Goal: Task Accomplishment & Management: Manage account settings

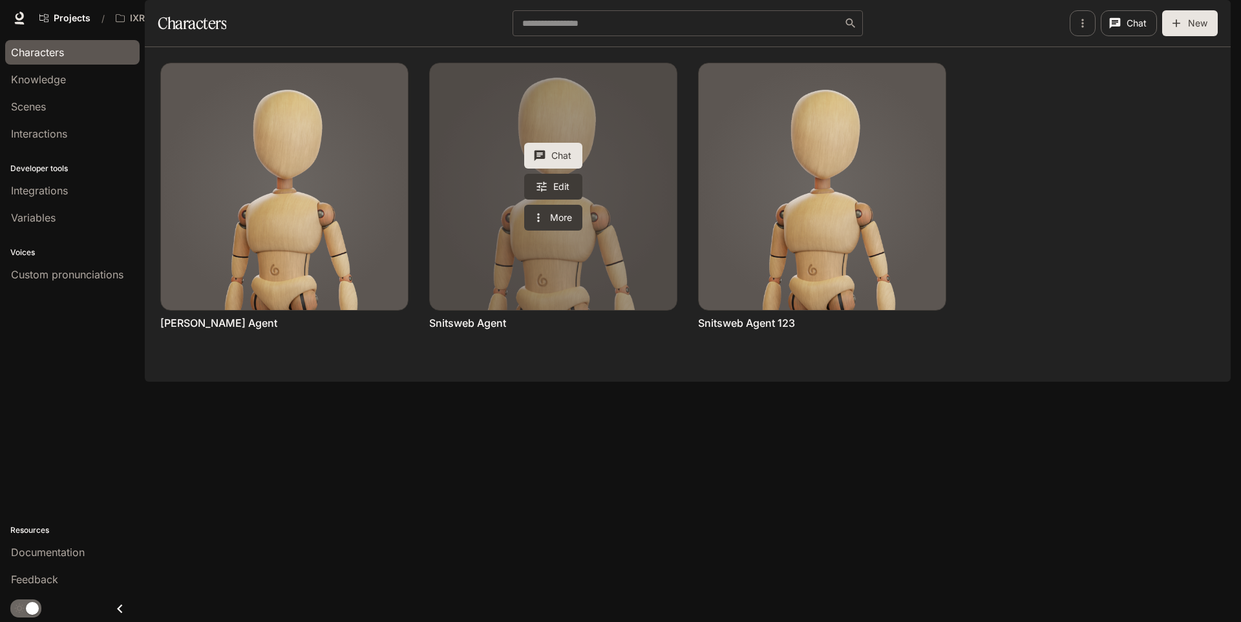
click at [557, 169] on button "Chat" at bounding box center [553, 156] width 58 height 26
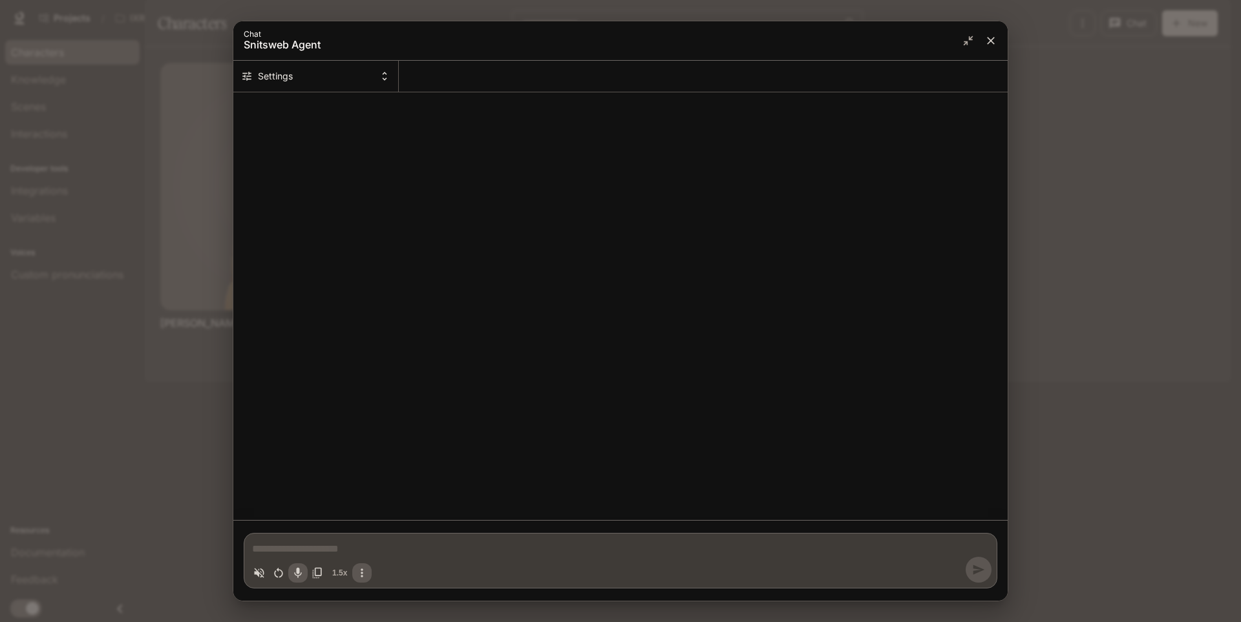
type textarea "*"
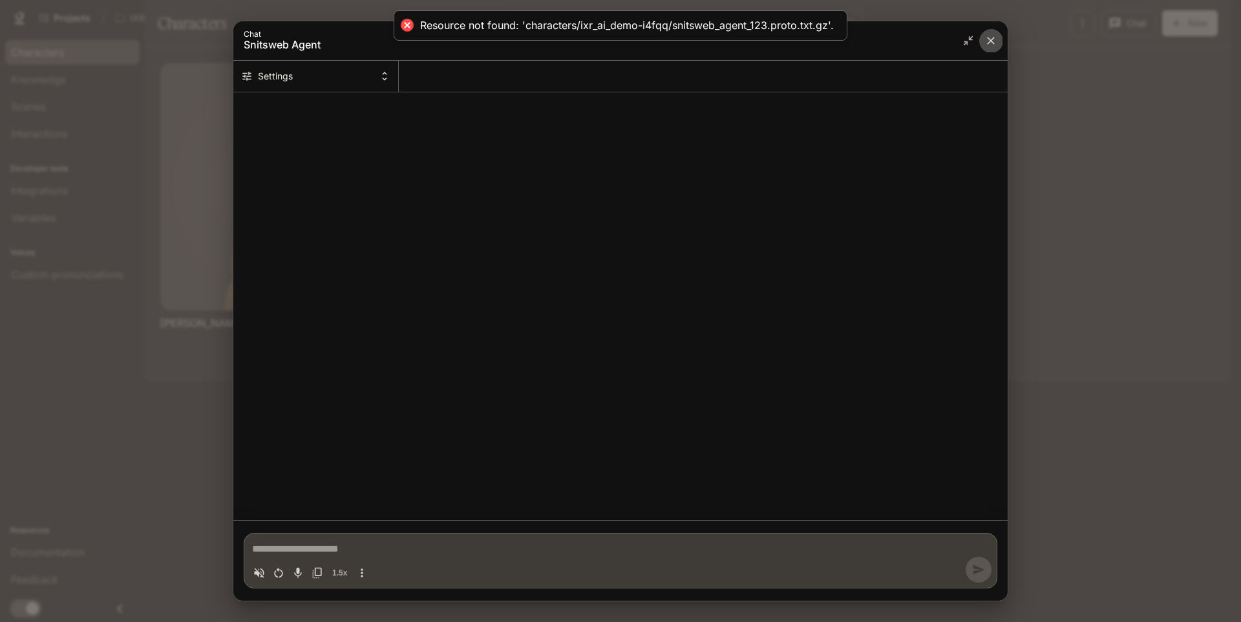
click at [991, 37] on icon "close" at bounding box center [990, 40] width 13 height 13
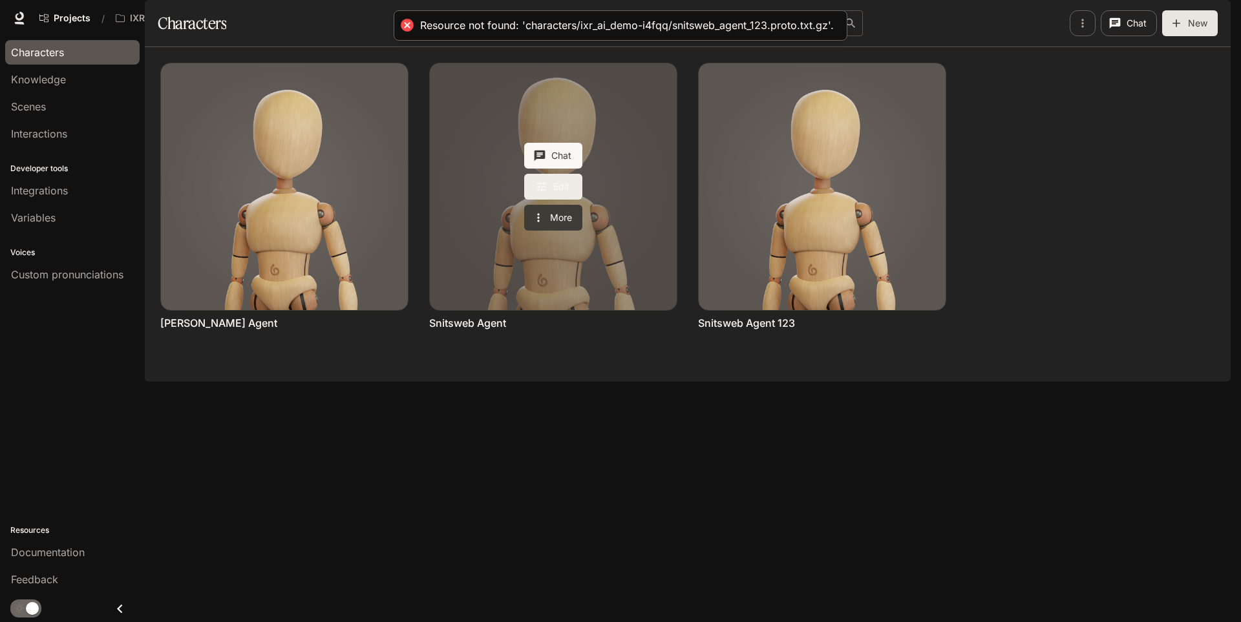
click at [564, 200] on link "Edit" at bounding box center [553, 187] width 58 height 26
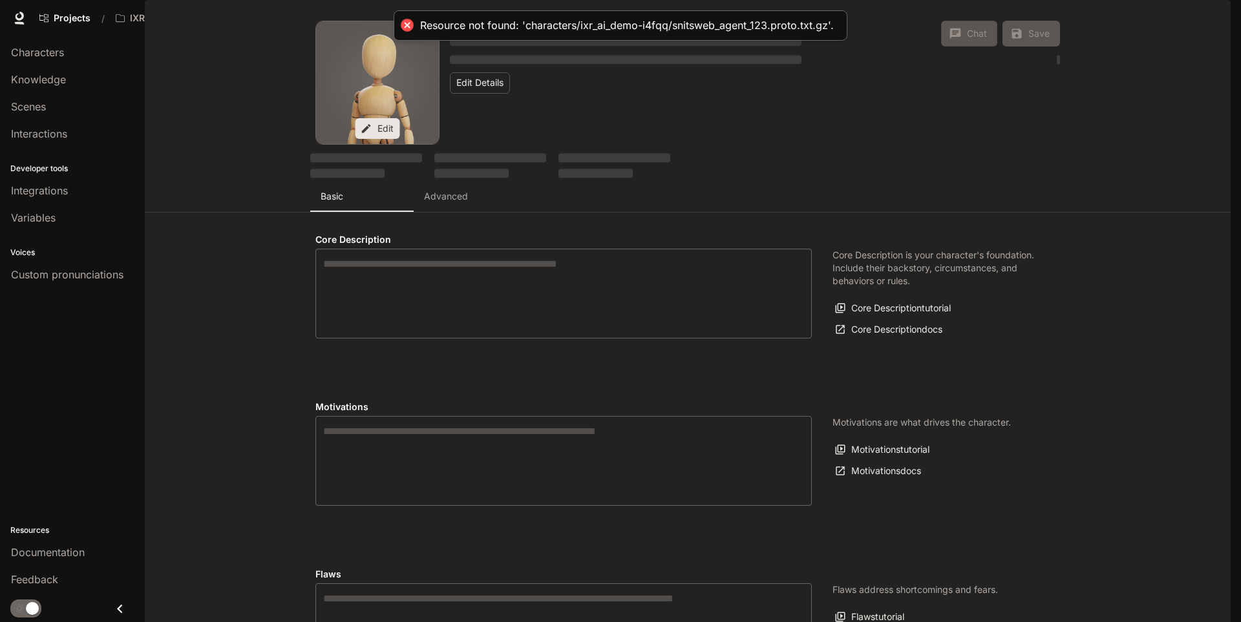
type textarea "**********"
type input "*"
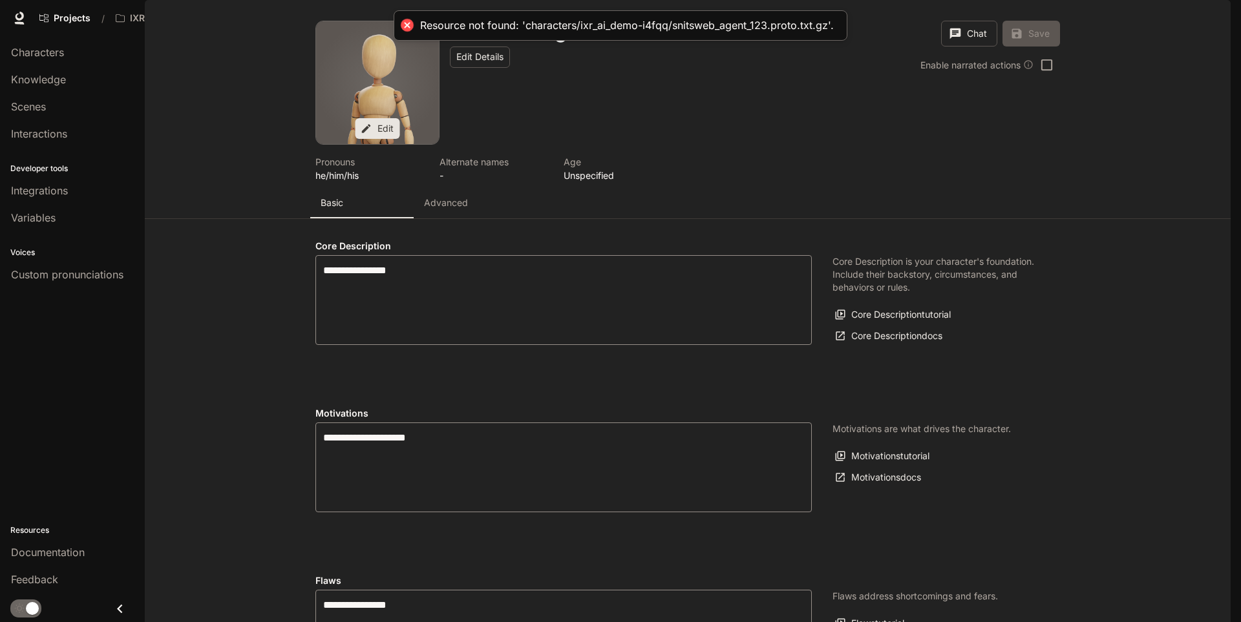
type input "**********"
click at [444, 218] on button "Advanced" at bounding box center [465, 202] width 103 height 31
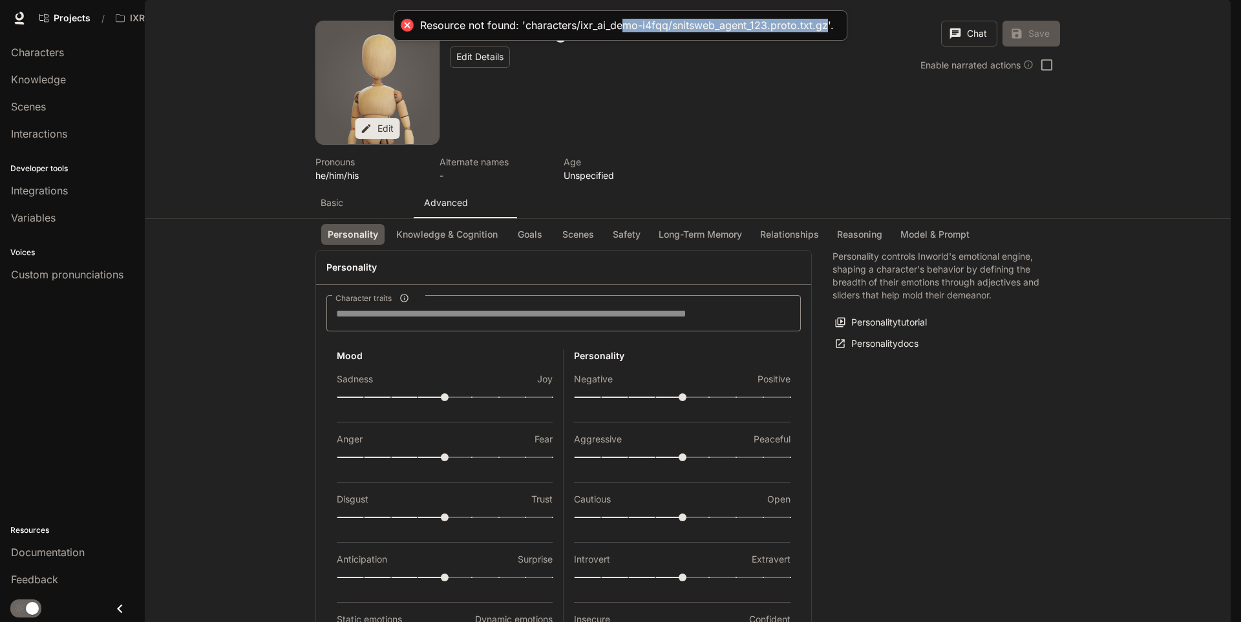
drag, startPoint x: 827, startPoint y: 21, endPoint x: 617, endPoint y: 32, distance: 211.0
click at [617, 32] on div "Resource not found: 'characters/ixr_ai_demo-i4fqq/snitsweb_agent_123.proto.txt.…" at bounding box center [621, 25] width 454 height 30
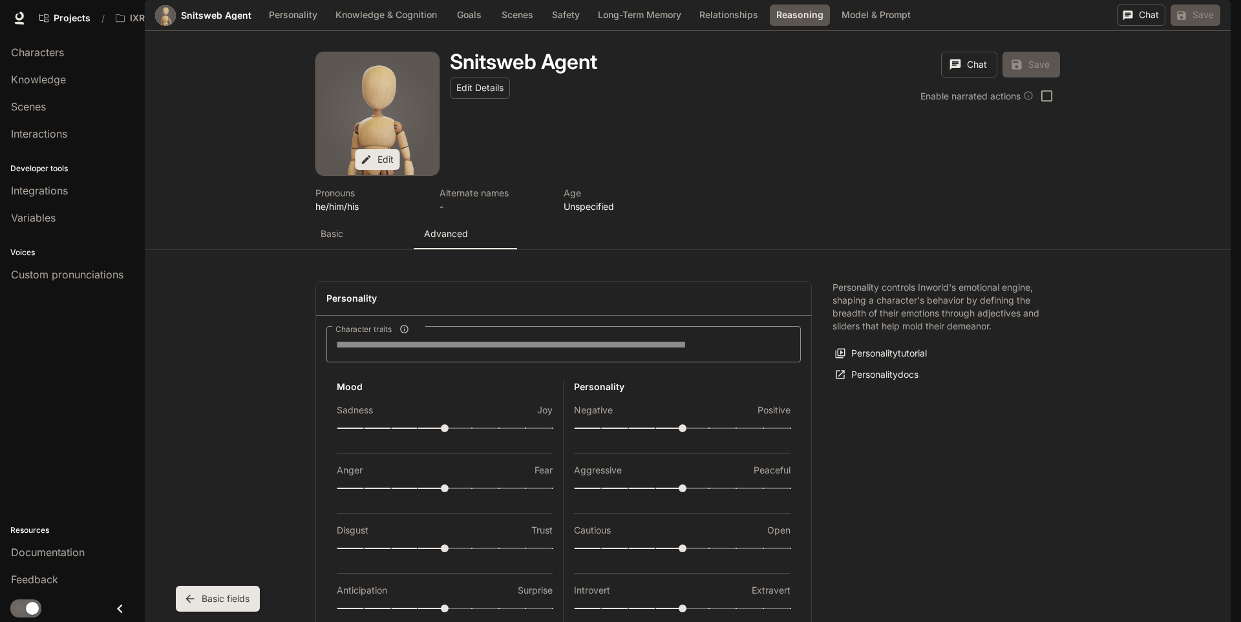
scroll to position [2180, 0]
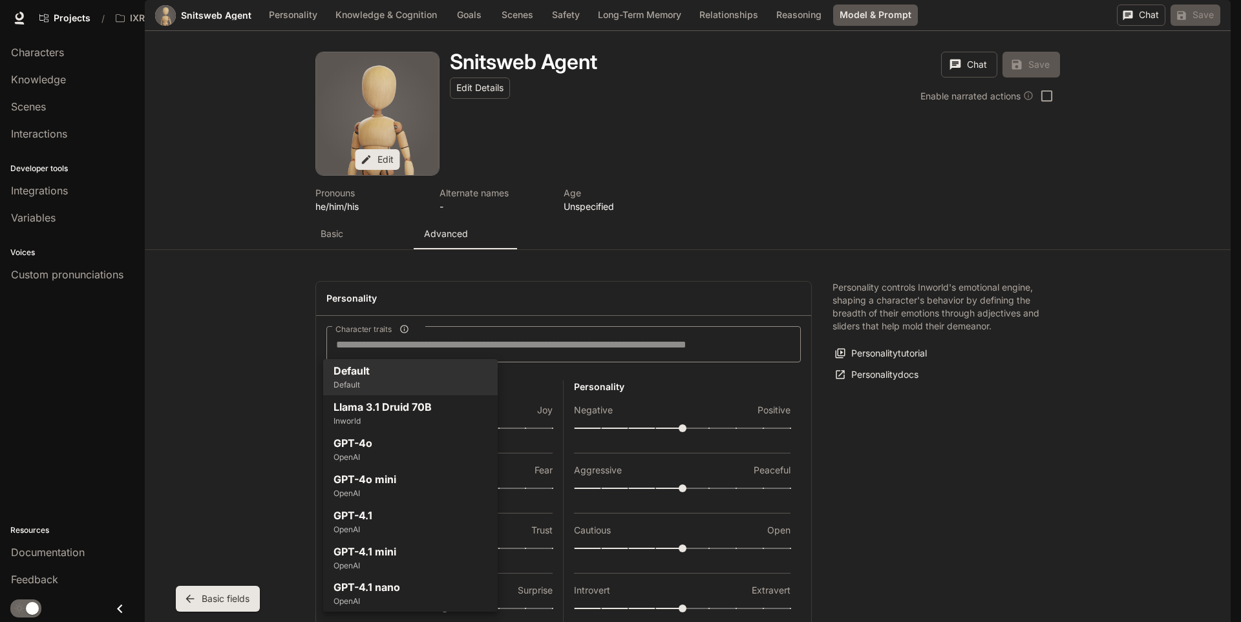
click at [429, 473] on body "Skip to main content Projects / IXR_AI_DEMO Character Studio Character Studio P…" at bounding box center [620, 311] width 1241 height 622
click at [362, 440] on p "GPT-4o" at bounding box center [353, 444] width 39 height 16
type input "**********"
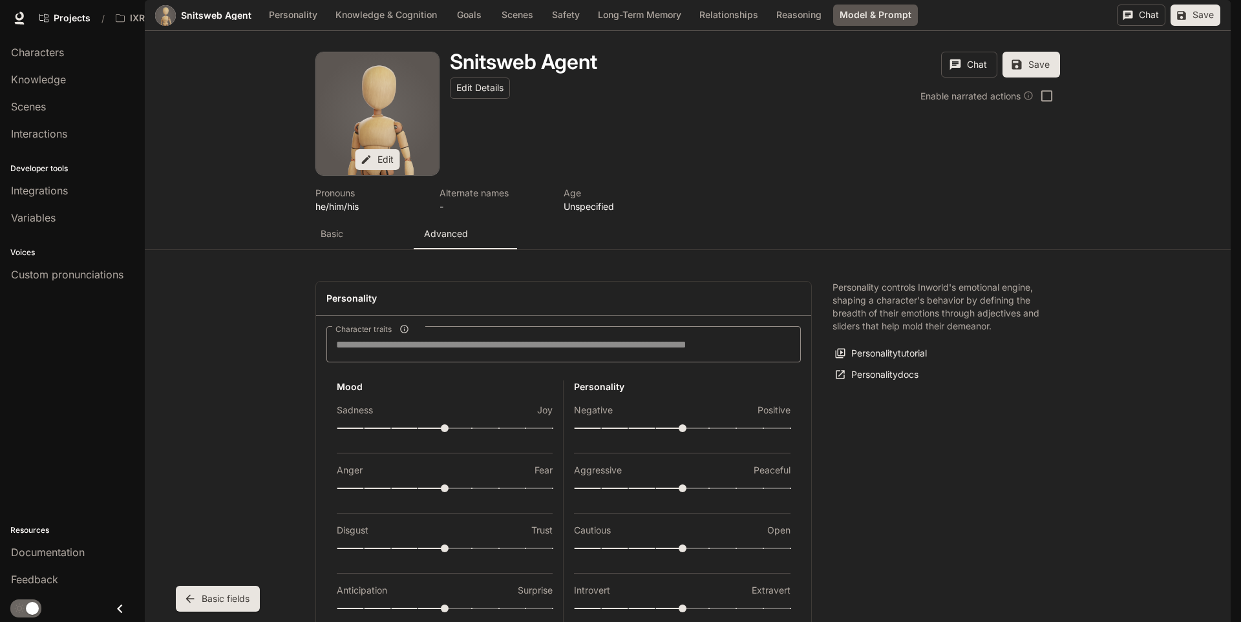
scroll to position [2292, 0]
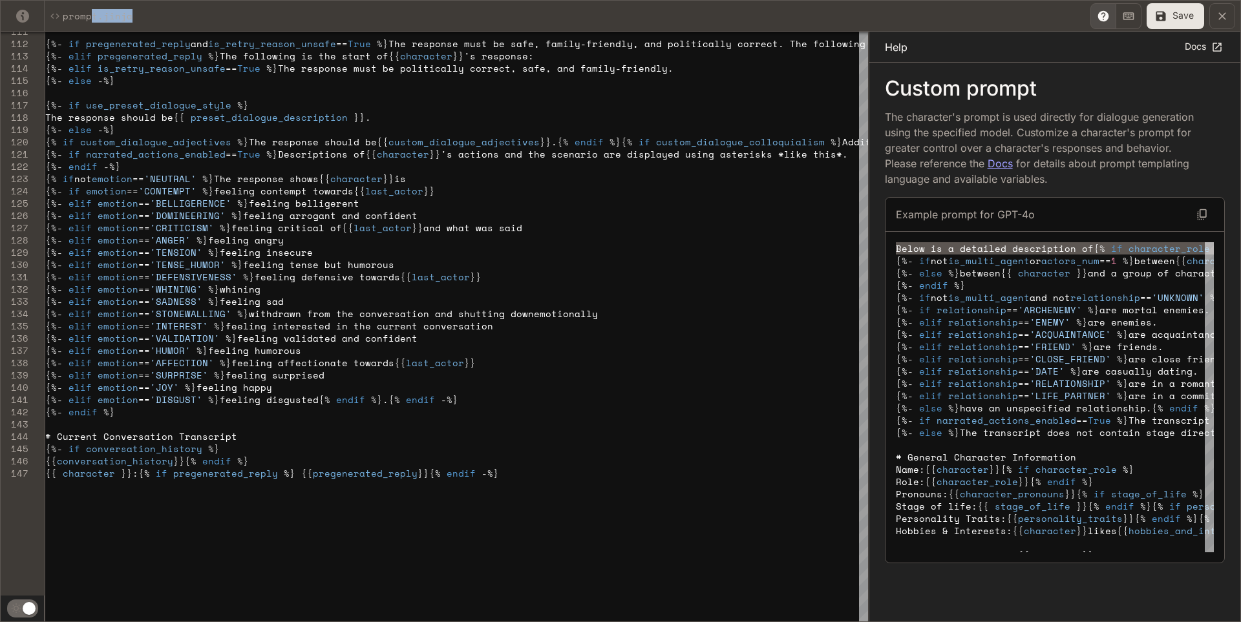
drag, startPoint x: 135, startPoint y: 16, endPoint x: 93, endPoint y: 17, distance: 42.0
click at [93, 17] on div "Prompt.jinja Save" at bounding box center [621, 16] width 1240 height 31
type textarea "**********"
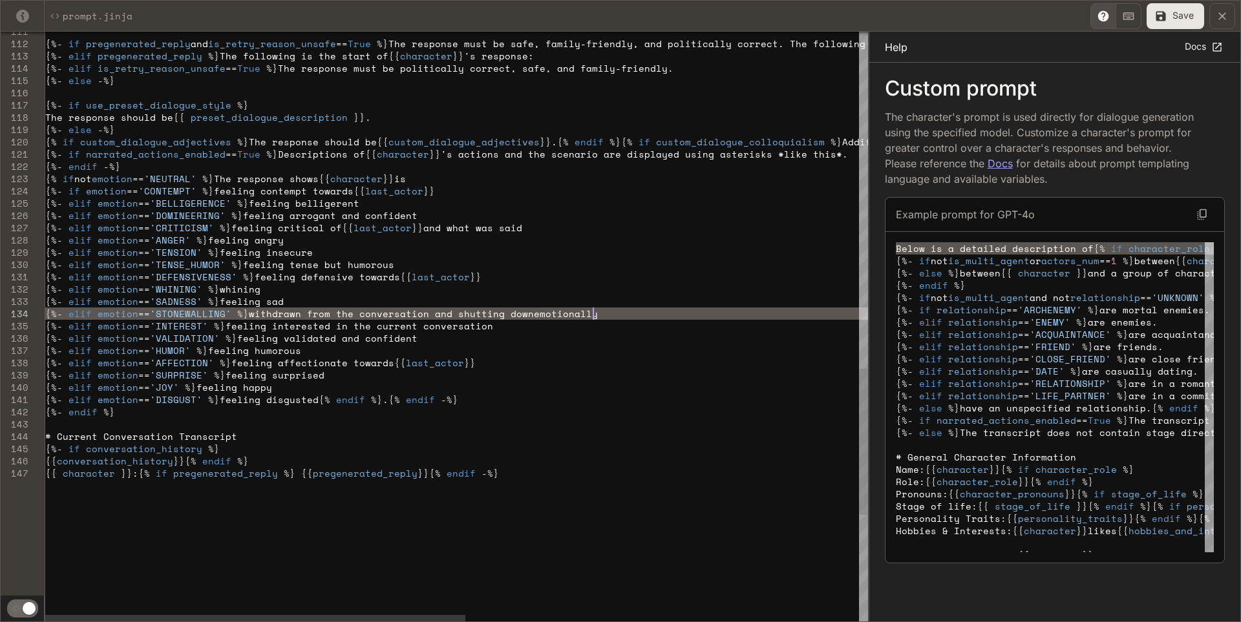
click at [1218, 20] on icon "yaml-editor" at bounding box center [1222, 16] width 13 height 13
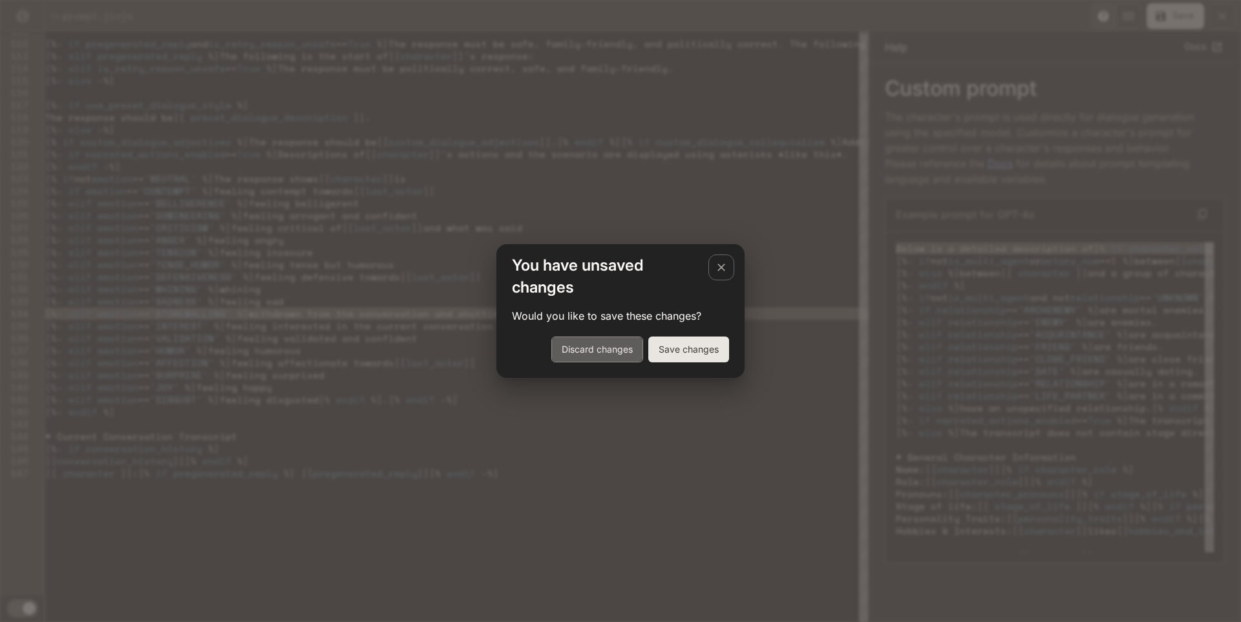
click at [603, 357] on button "Discard changes" at bounding box center [597, 350] width 92 height 26
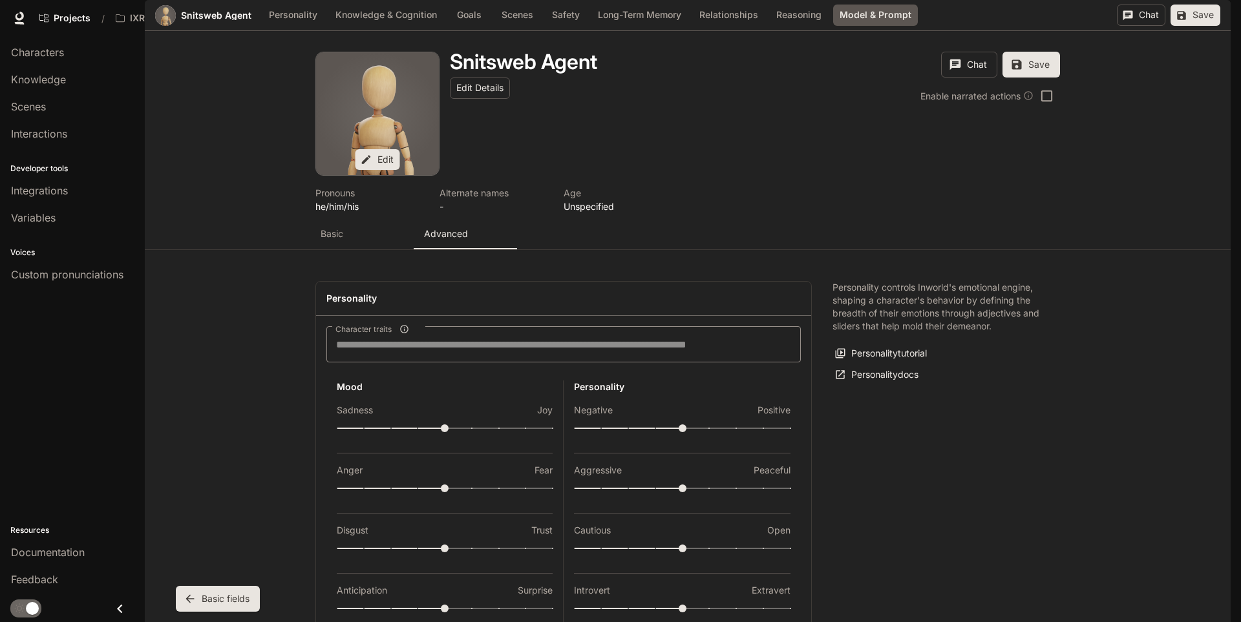
scroll to position [0, 0]
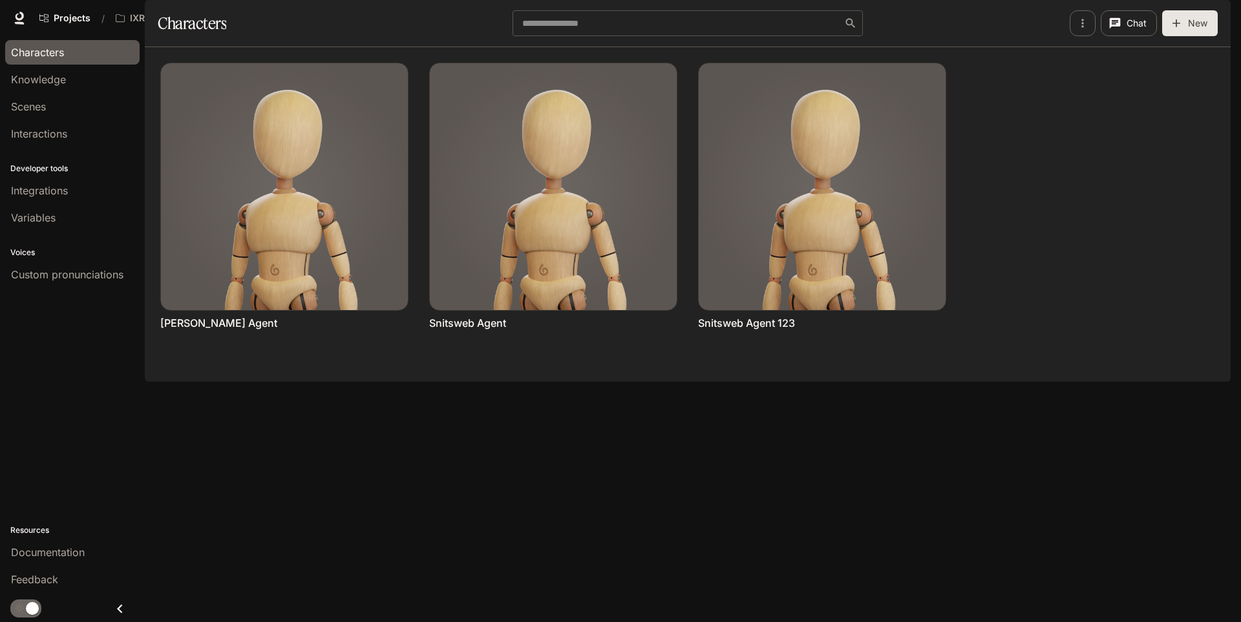
click at [926, 382] on div "Chat Edit More [PERSON_NAME] Agent Chat Edit More Snitsweb Agent Chat Edit More…" at bounding box center [688, 214] width 1086 height 335
click at [1203, 16] on button "button" at bounding box center [1213, 18] width 26 height 26
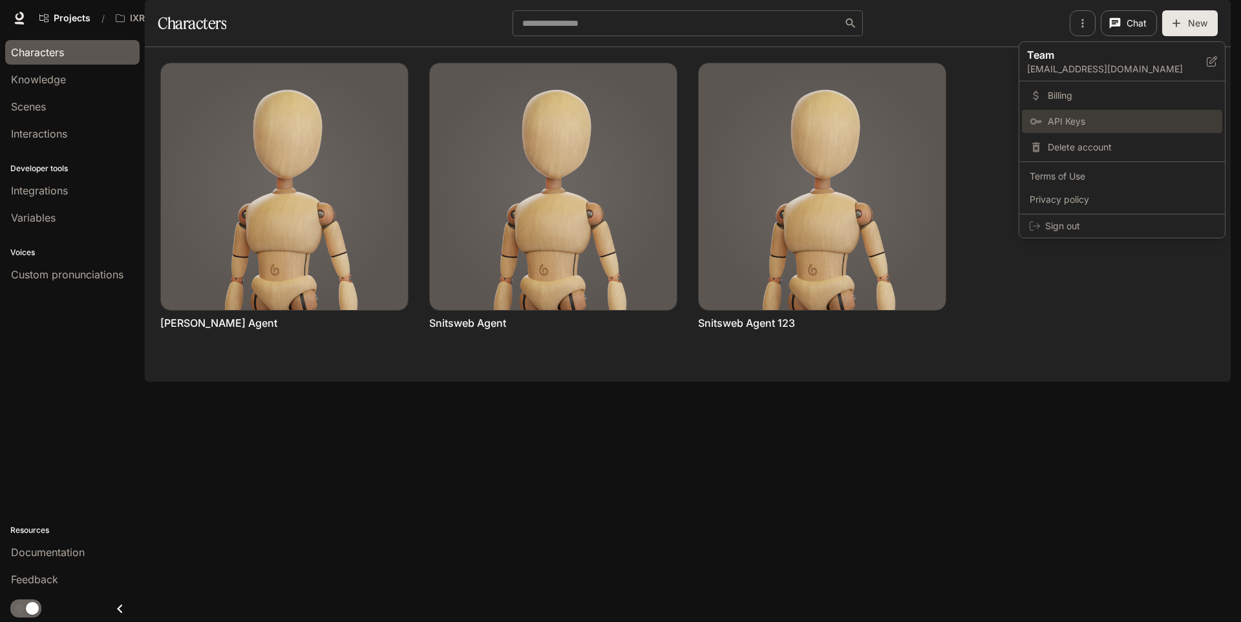
click at [1083, 122] on span "API Keys" at bounding box center [1131, 121] width 167 height 13
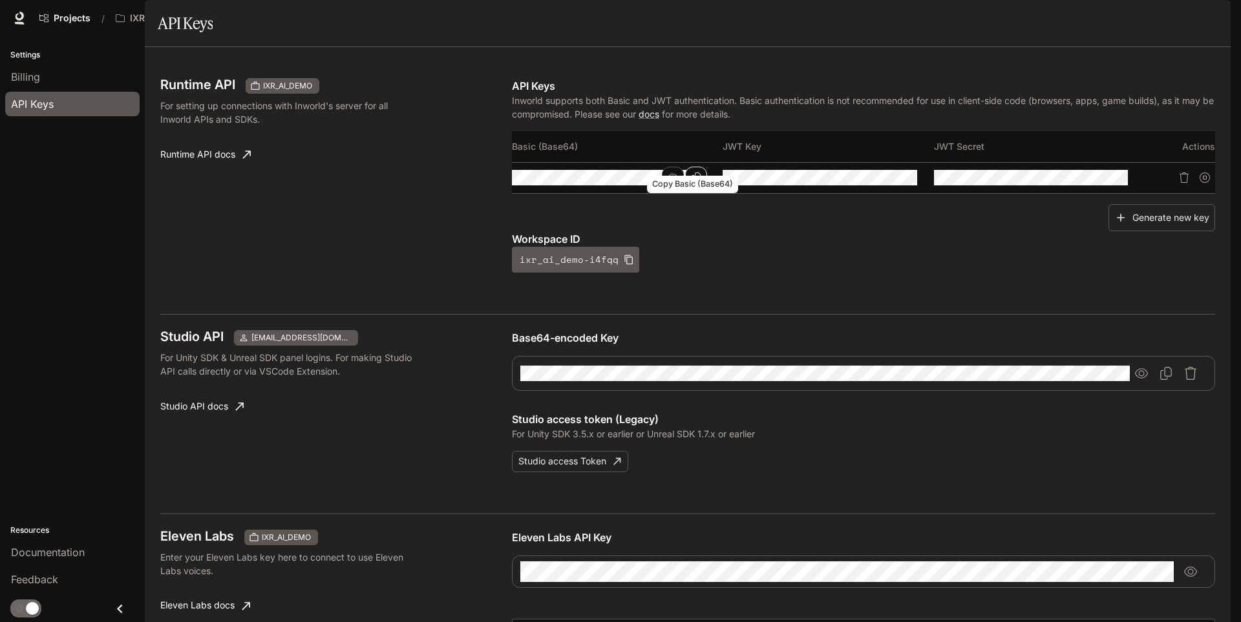
click at [697, 183] on icon "Copy Basic (Base64)" at bounding box center [696, 178] width 10 height 10
click at [1141, 380] on icon "button" at bounding box center [1141, 373] width 13 height 13
click at [1161, 380] on icon "Copy Base64-encoded Key" at bounding box center [1166, 373] width 13 height 13
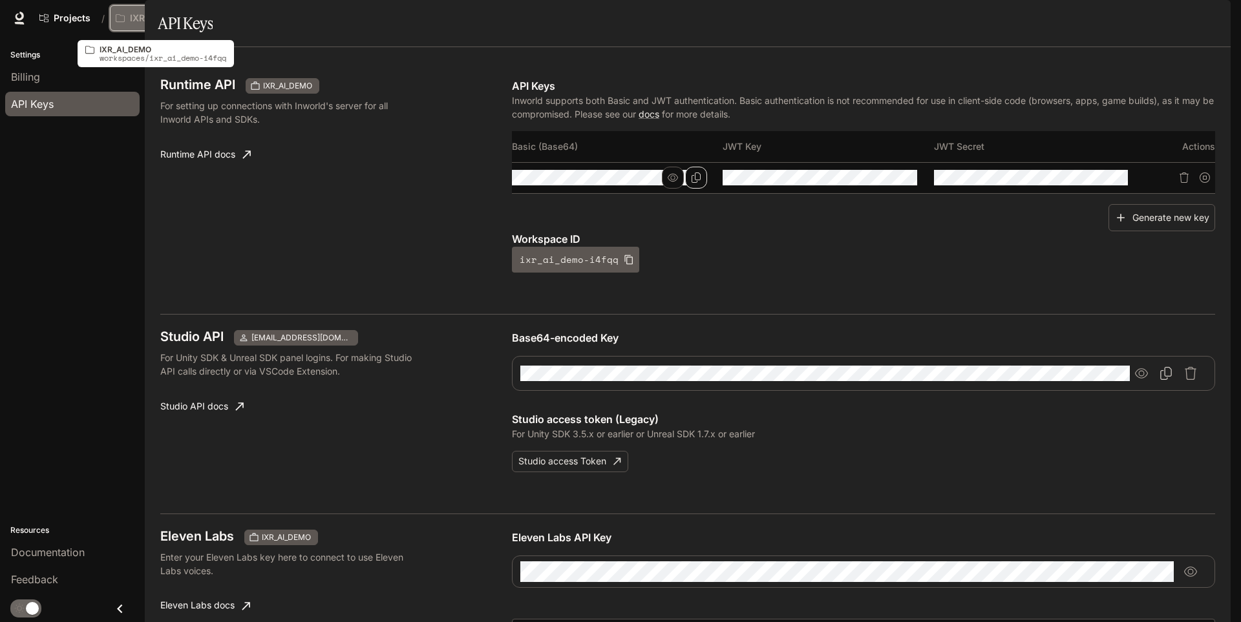
click at [173, 23] on p "IXR_AI_DEMO" at bounding box center [160, 18] width 60 height 11
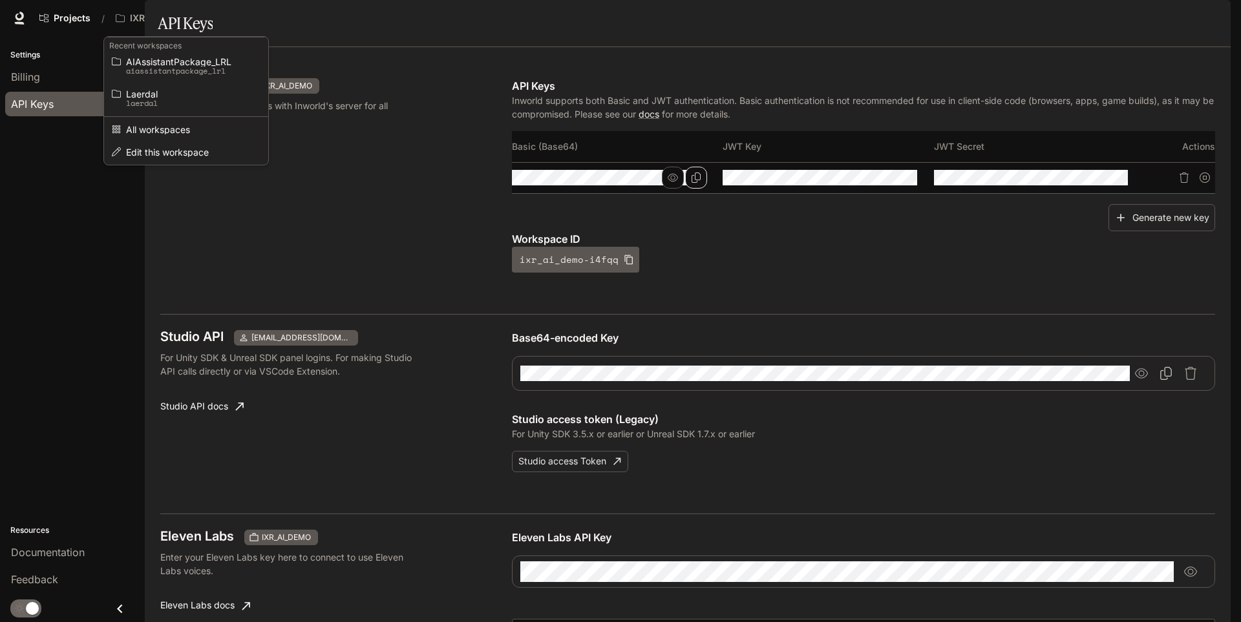
click at [454, 37] on div "Open workspace menu" at bounding box center [620, 311] width 1241 height 622
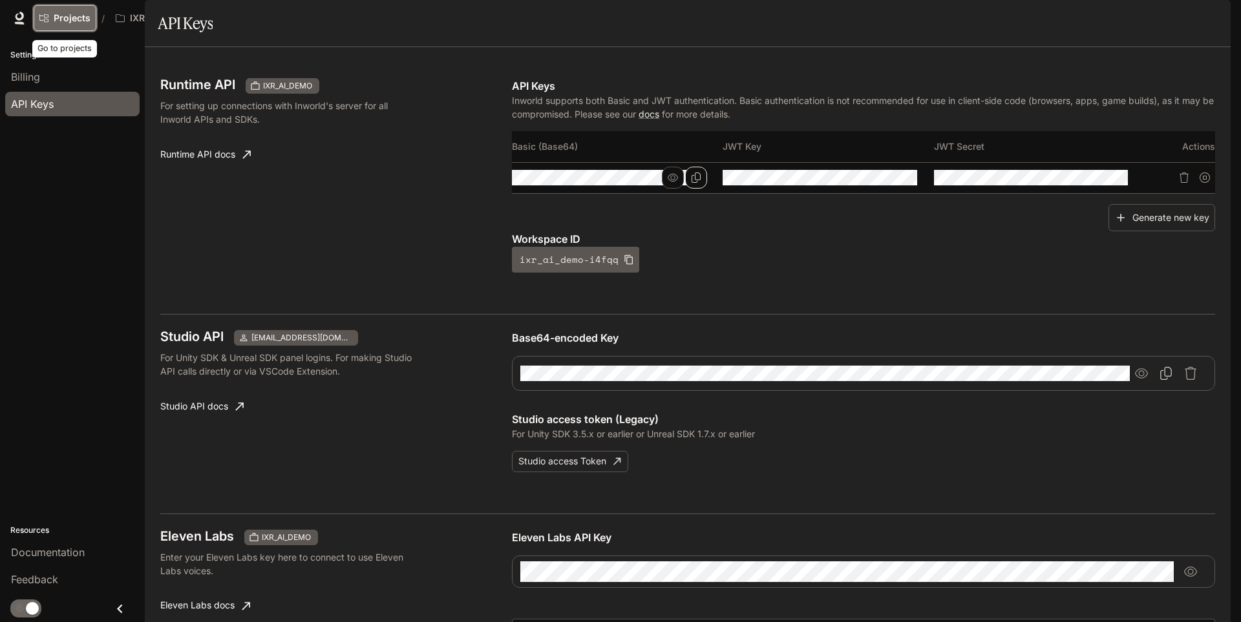
click at [75, 17] on span "Projects" at bounding box center [72, 18] width 37 height 11
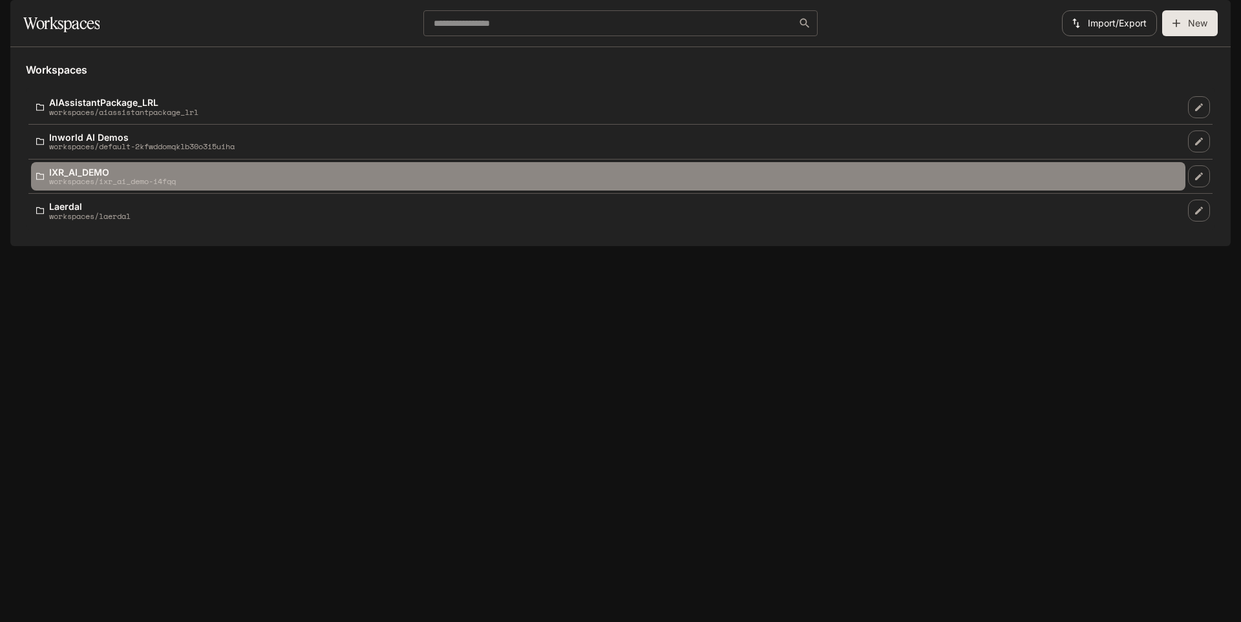
click at [70, 177] on p "IXR_AI_DEMO" at bounding box center [112, 172] width 127 height 10
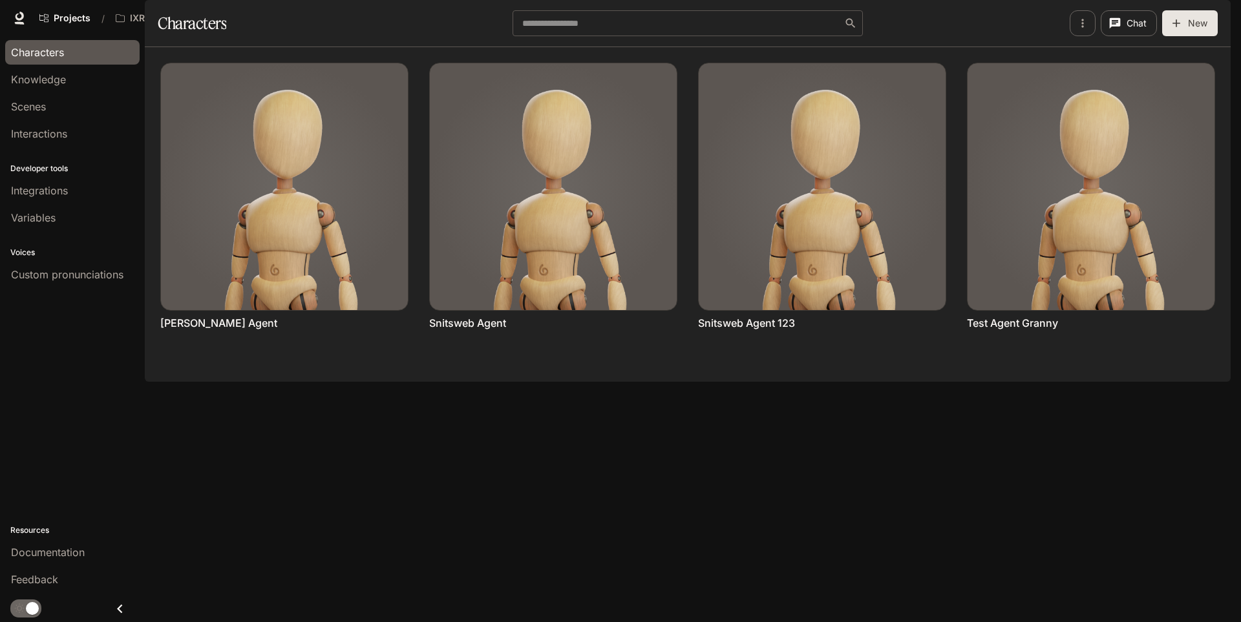
click at [939, 382] on div "Chat Edit More [PERSON_NAME] Agent Chat Edit More Snitsweb Agent Chat Edit More…" at bounding box center [688, 214] width 1086 height 335
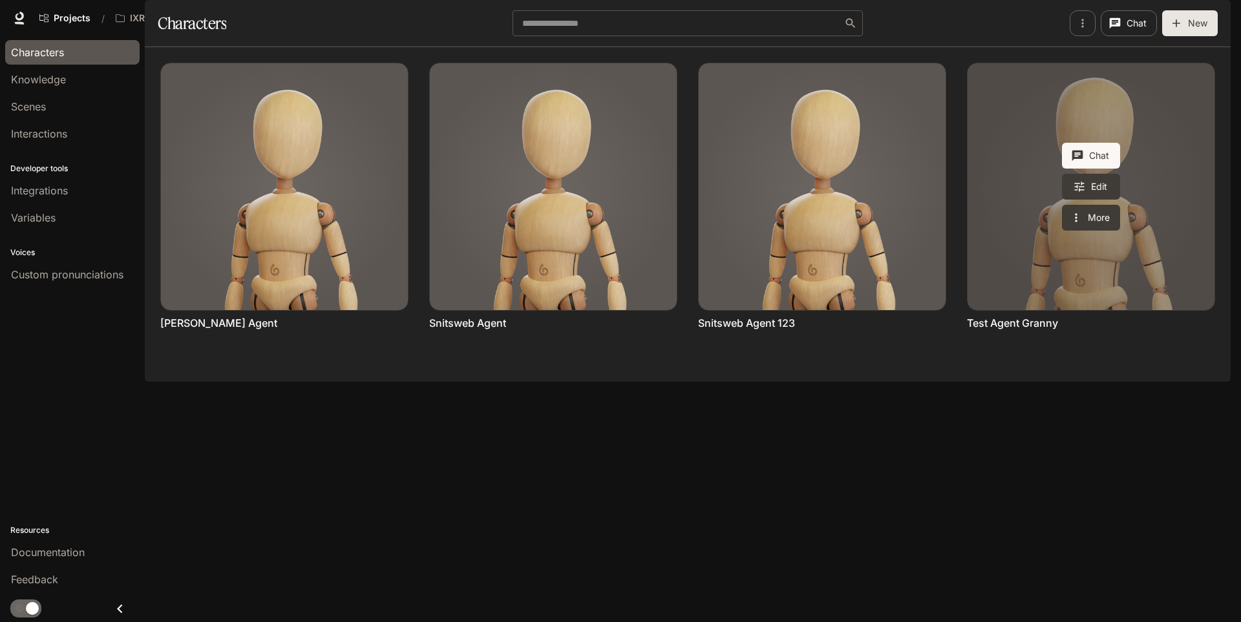
click at [1057, 220] on link "Test Agent Granny" at bounding box center [1091, 186] width 247 height 247
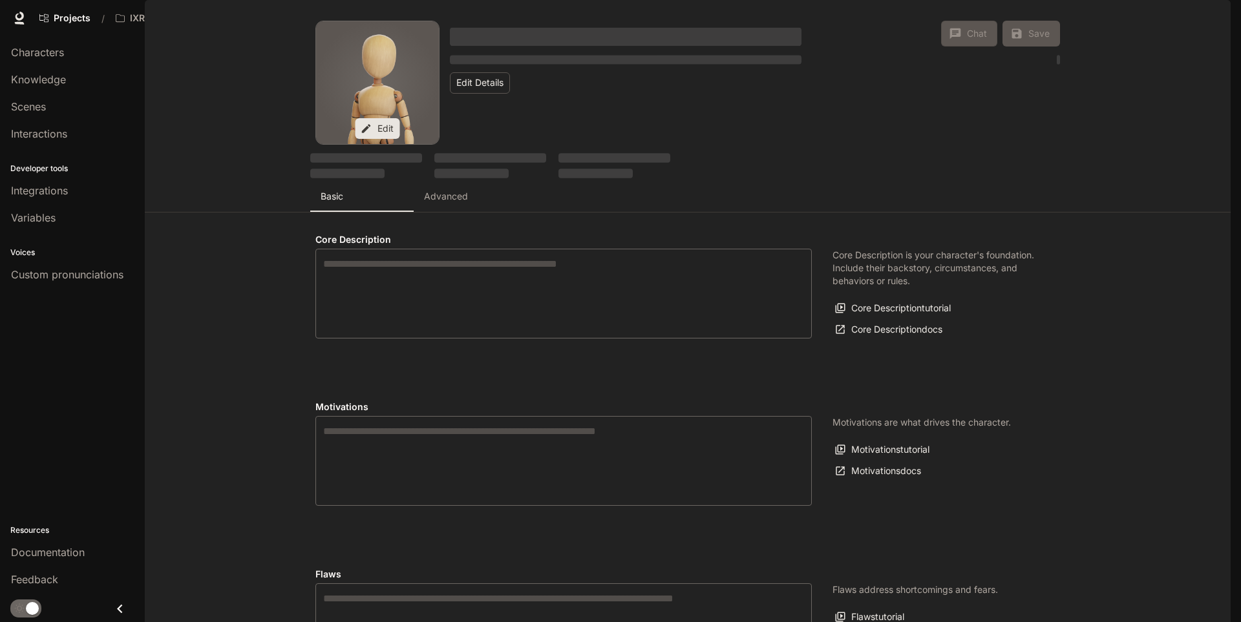
scroll to position [65, 0]
click at [438, 181] on button "Advanced" at bounding box center [465, 196] width 103 height 31
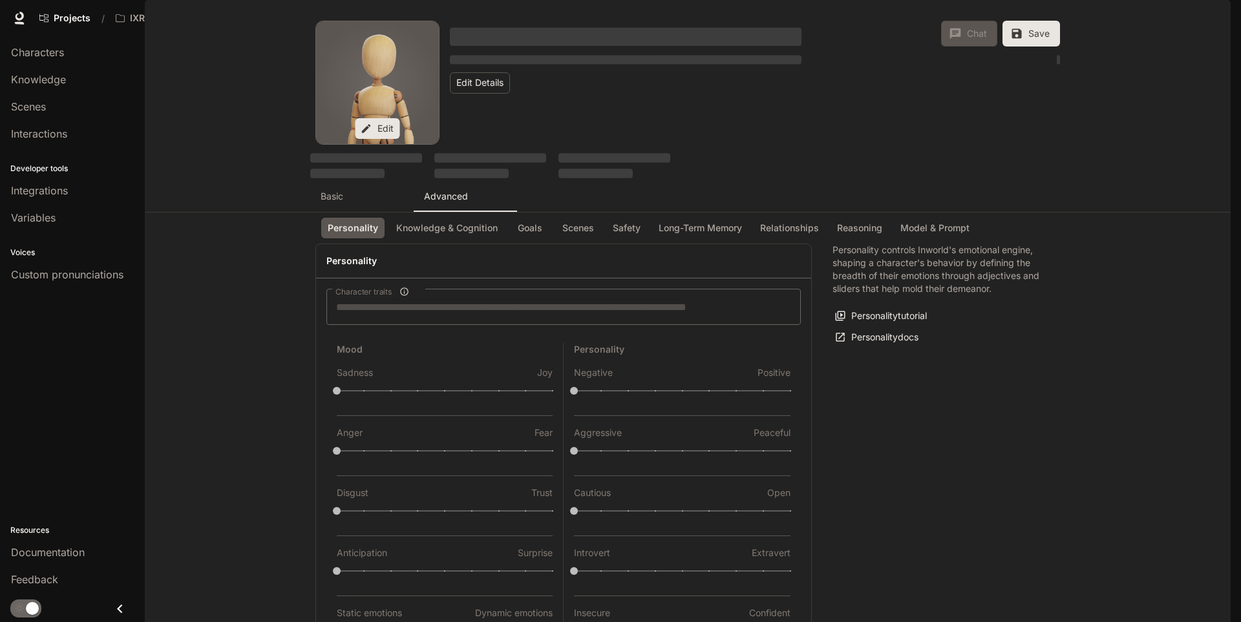
type input "*"
type input "***"
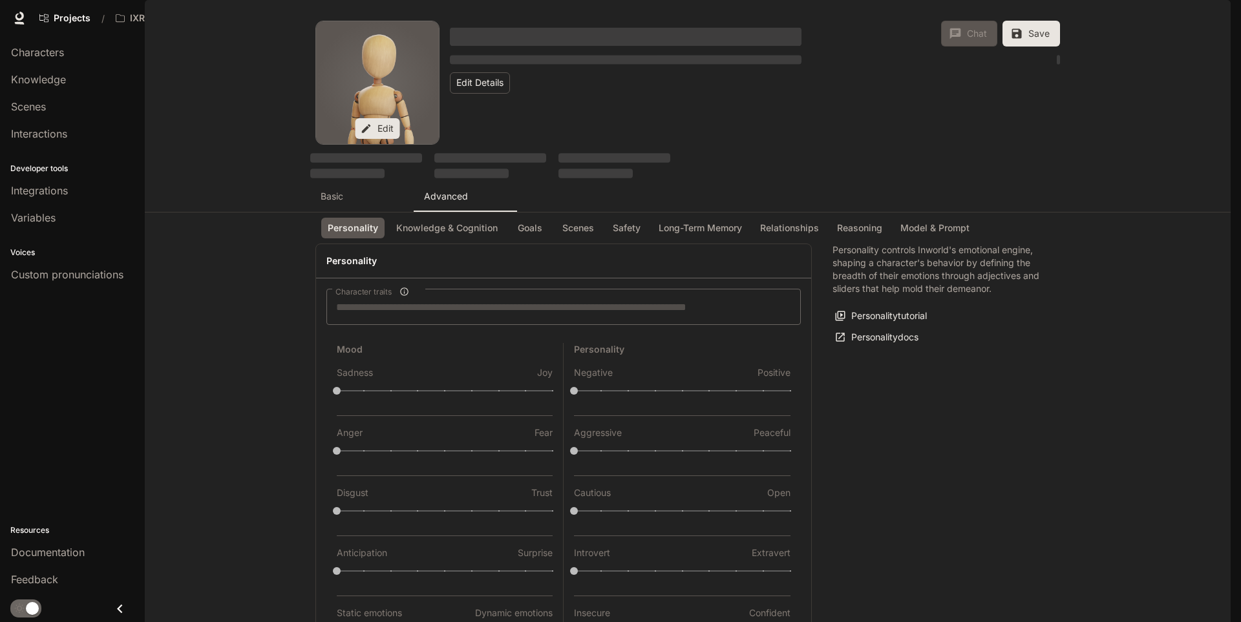
type input "**"
type input "***"
type input "**"
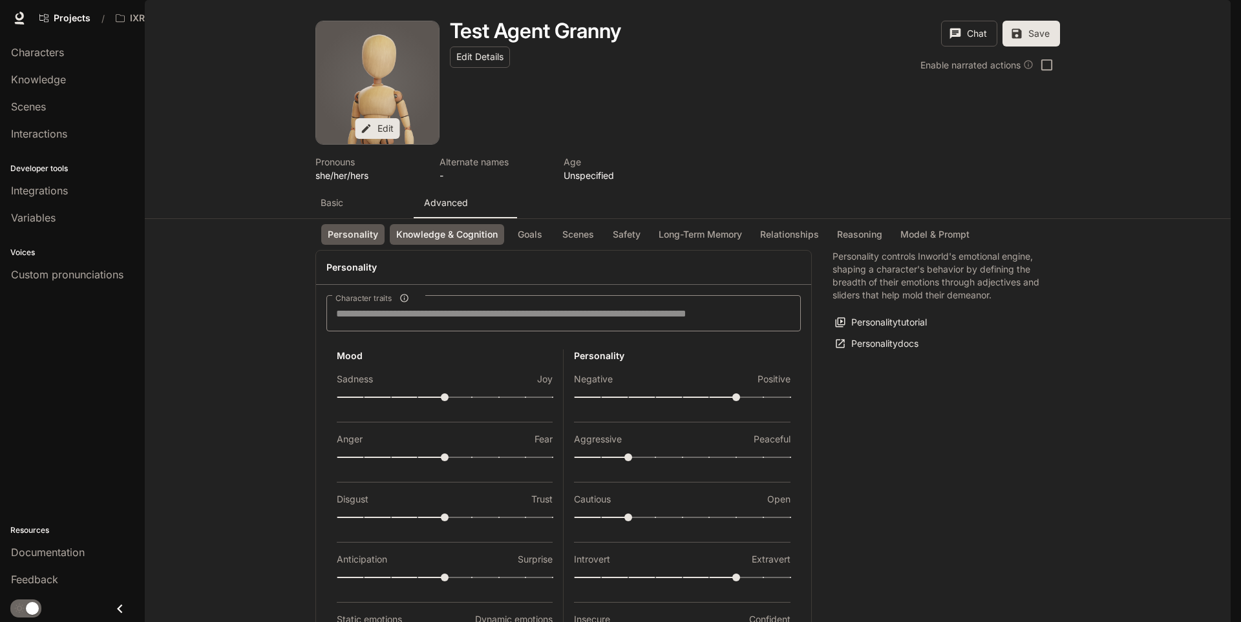
click at [456, 224] on button "Knowledge & Cognition" at bounding box center [447, 234] width 114 height 21
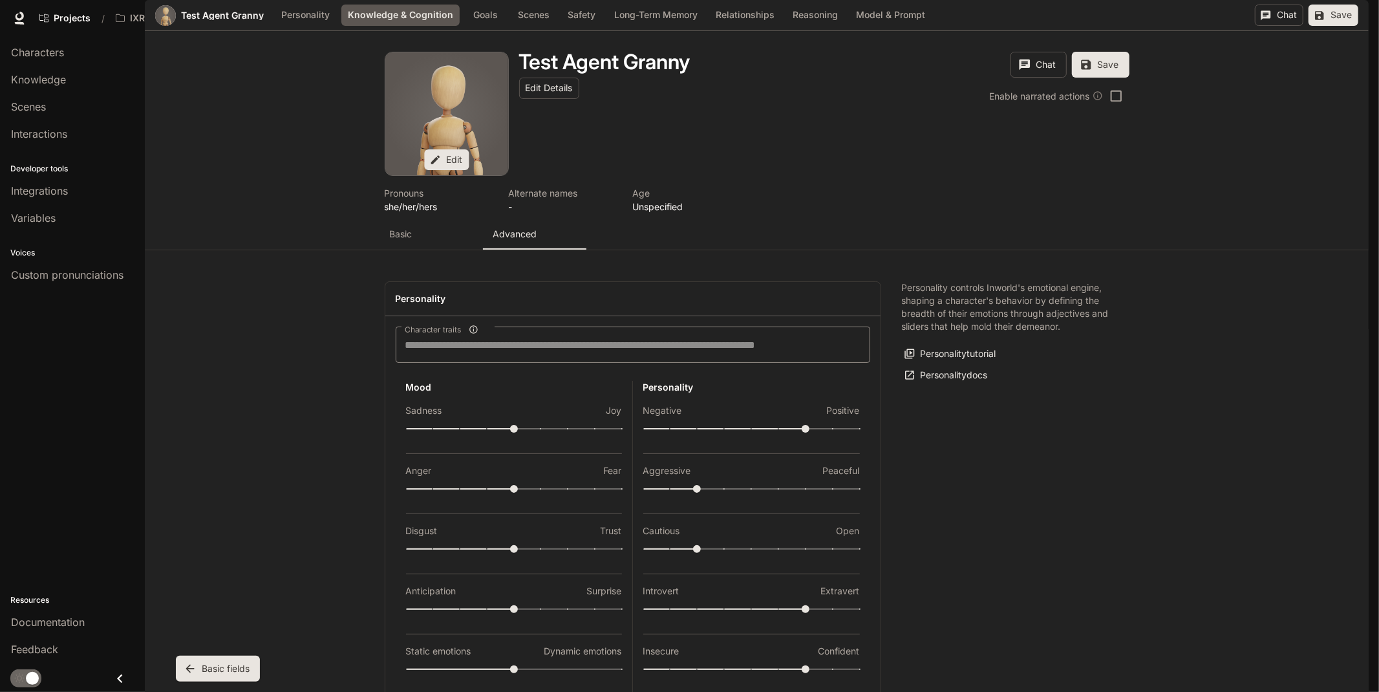
scroll to position [745, 0]
click at [366, 26] on button "Knowledge & Cognition" at bounding box center [400, 15] width 118 height 21
click at [32, 78] on span "Knowledge" at bounding box center [38, 80] width 55 height 16
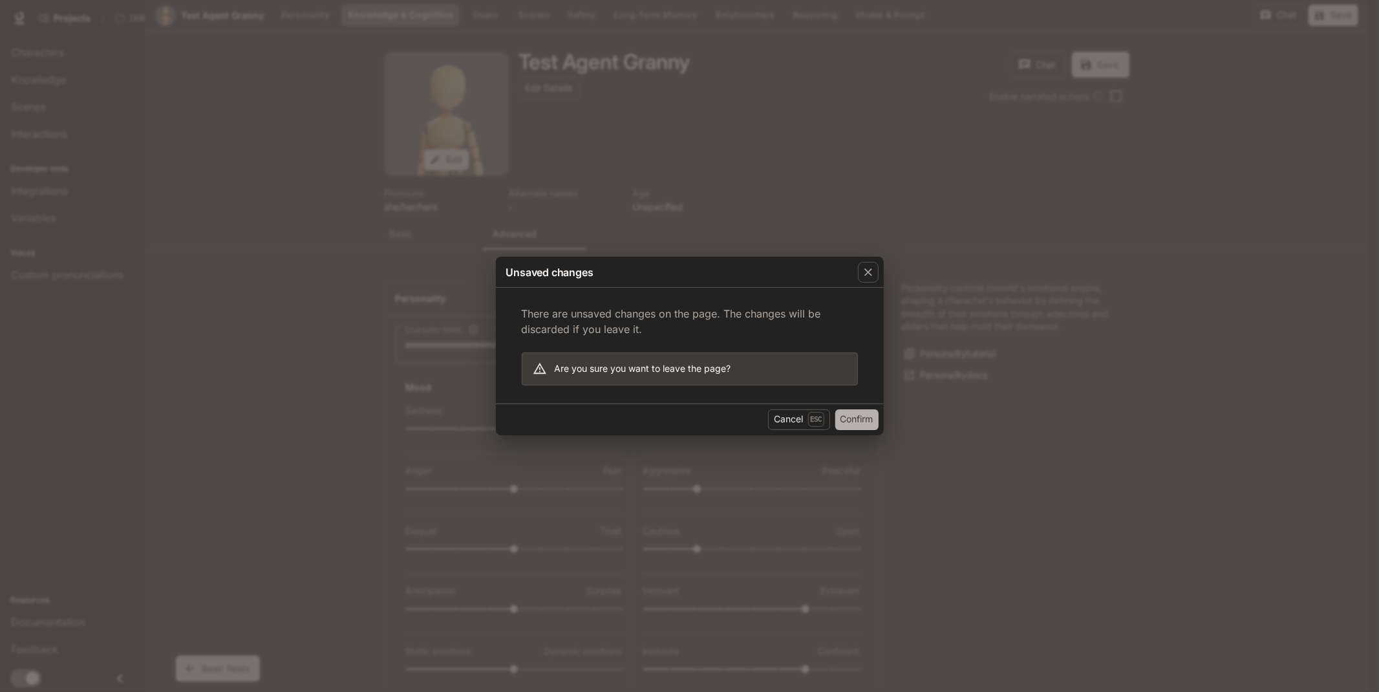
click at [858, 421] on button "Confirm" at bounding box center [856, 419] width 43 height 21
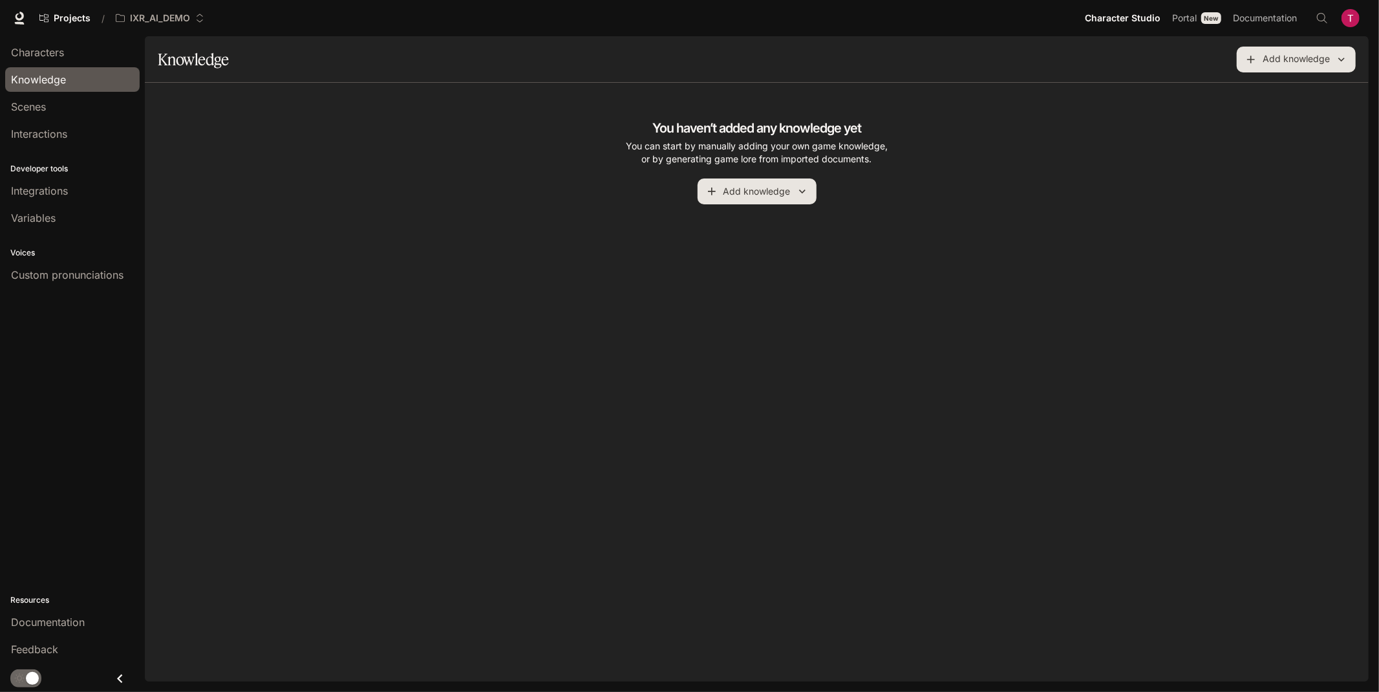
click at [1107, 120] on div "You haven’t added any knowledge yet You can start by manually adding your own g…" at bounding box center [756, 161] width 1193 height 85
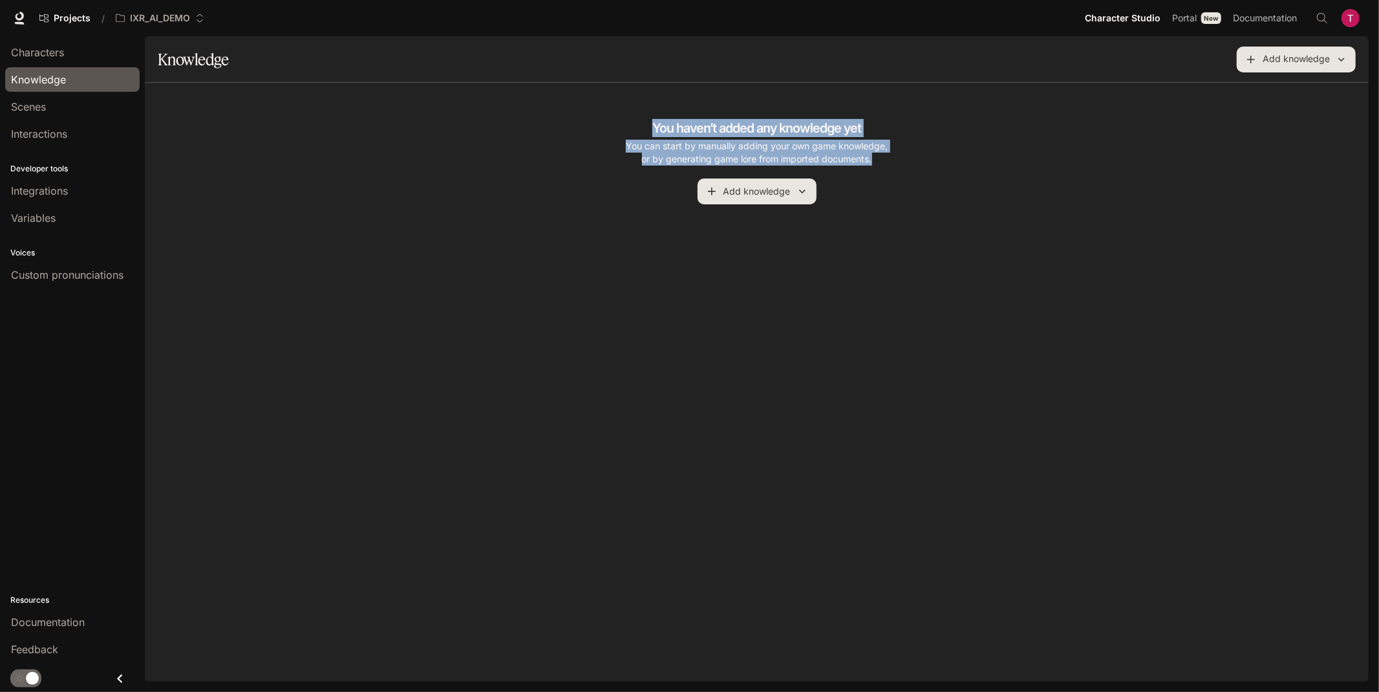
drag, startPoint x: 633, startPoint y: 108, endPoint x: 1043, endPoint y: 184, distance: 416.1
click at [1038, 183] on div "You haven’t added any knowledge yet You can start by manually adding your own g…" at bounding box center [756, 151] width 1193 height 106
click at [833, 158] on p "You can start by manually adding your own game knowledge, or by generating game…" at bounding box center [756, 153] width 269 height 26
drag, startPoint x: 896, startPoint y: 165, endPoint x: 555, endPoint y: 83, distance: 351.8
click at [578, 87] on div "You haven’t added any knowledge yet You can start by manually adding your own g…" at bounding box center [757, 382] width 1224 height 599
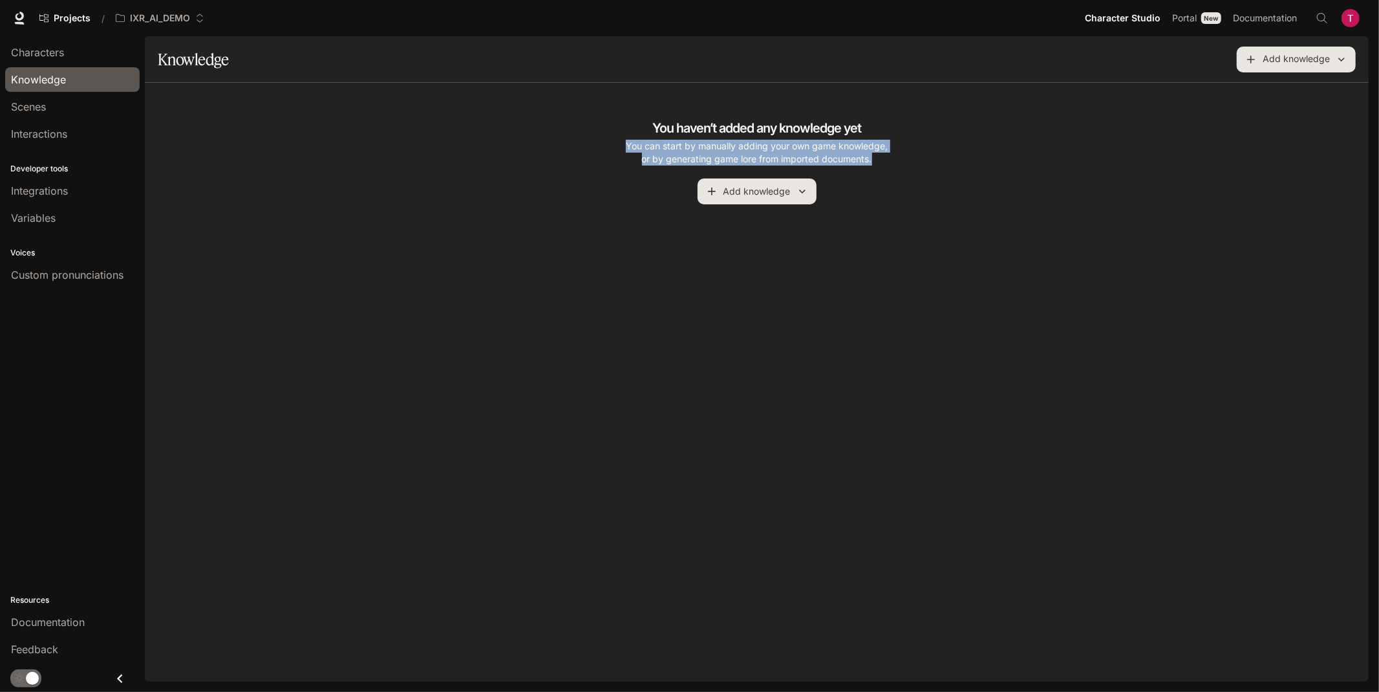
click at [618, 143] on div "You haven’t added any knowledge yet You can start by manually adding your own g…" at bounding box center [756, 161] width 1193 height 85
drag, startPoint x: 625, startPoint y: 108, endPoint x: 967, endPoint y: 164, distance: 346.4
click at [884, 157] on div "You haven’t added any knowledge yet You can start by manually adding your own g…" at bounding box center [756, 151] width 1193 height 106
click at [1011, 170] on div "You haven’t added any knowledge yet You can start by manually adding your own g…" at bounding box center [756, 161] width 1193 height 85
drag, startPoint x: 903, startPoint y: 166, endPoint x: 499, endPoint y: 117, distance: 406.9
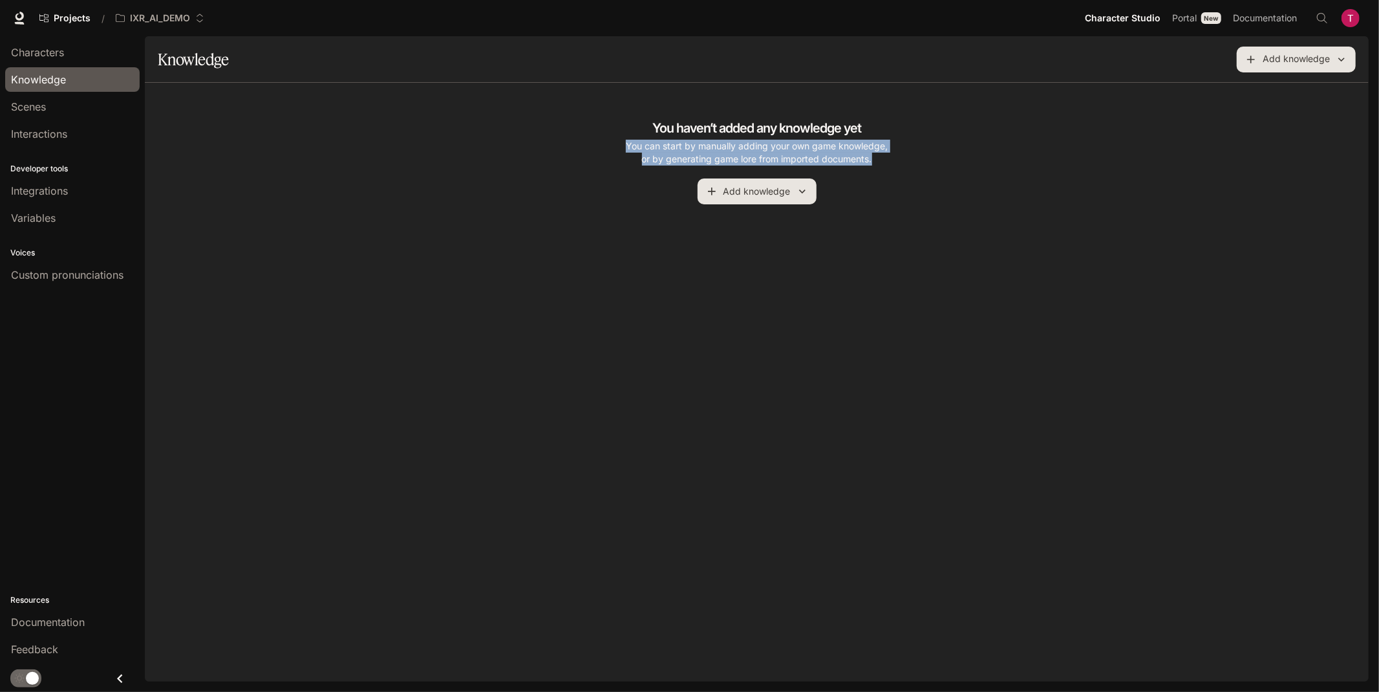
click at [502, 117] on div "You haven’t added any knowledge yet You can start by manually adding your own g…" at bounding box center [756, 151] width 1193 height 106
click at [505, 125] on div "You haven’t added any knowledge yet You can start by manually adding your own g…" at bounding box center [756, 161] width 1193 height 85
drag, startPoint x: 647, startPoint y: 119, endPoint x: 1054, endPoint y: 171, distance: 409.9
click at [971, 173] on div "You haven’t added any knowledge yet You can start by manually adding your own g…" at bounding box center [756, 161] width 1193 height 85
click at [973, 160] on div "You haven’t added any knowledge yet You can start by manually adding your own g…" at bounding box center [756, 161] width 1193 height 85
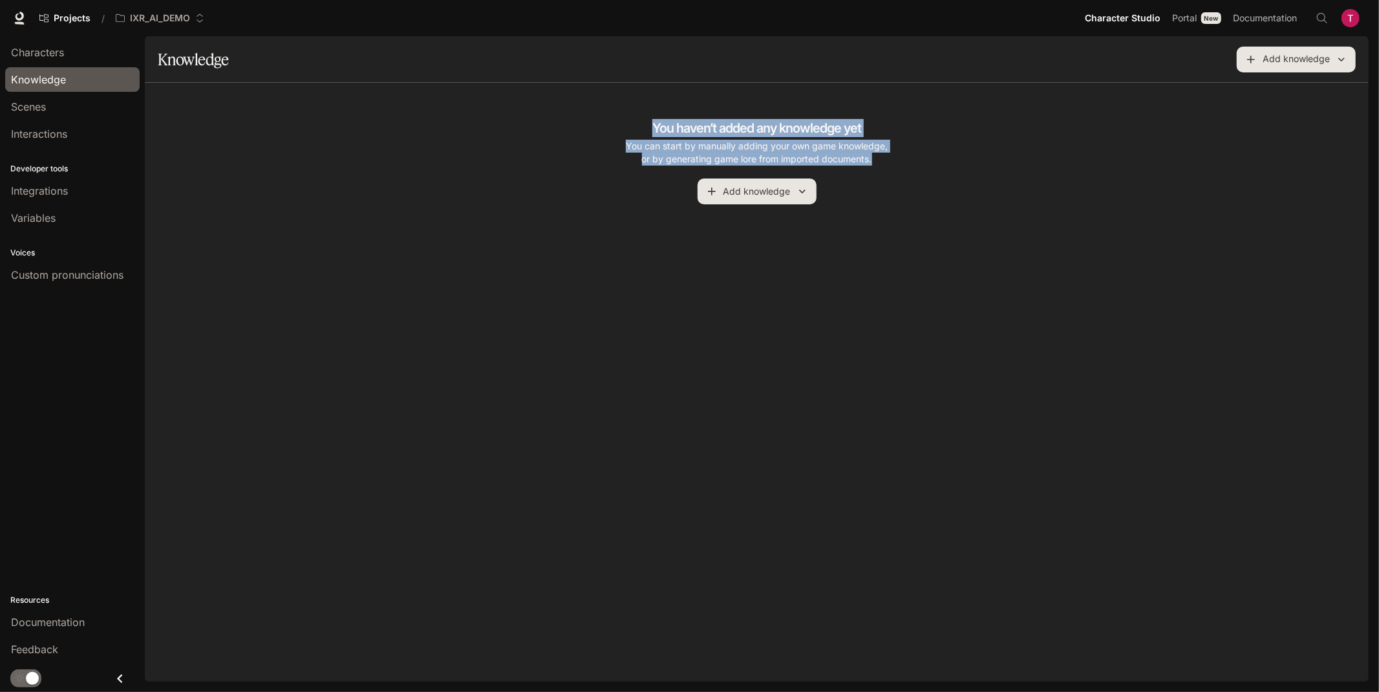
click at [862, 162] on p "You can start by manually adding your own game knowledge, or by generating game…" at bounding box center [756, 153] width 269 height 26
drag, startPoint x: 876, startPoint y: 160, endPoint x: 525, endPoint y: 120, distance: 353.2
click at [536, 121] on div "You haven’t added any knowledge yet You can start by manually adding your own g…" at bounding box center [756, 161] width 1193 height 85
click at [641, 131] on div "You haven’t added any knowledge yet You can start by manually adding your own g…" at bounding box center [756, 161] width 269 height 85
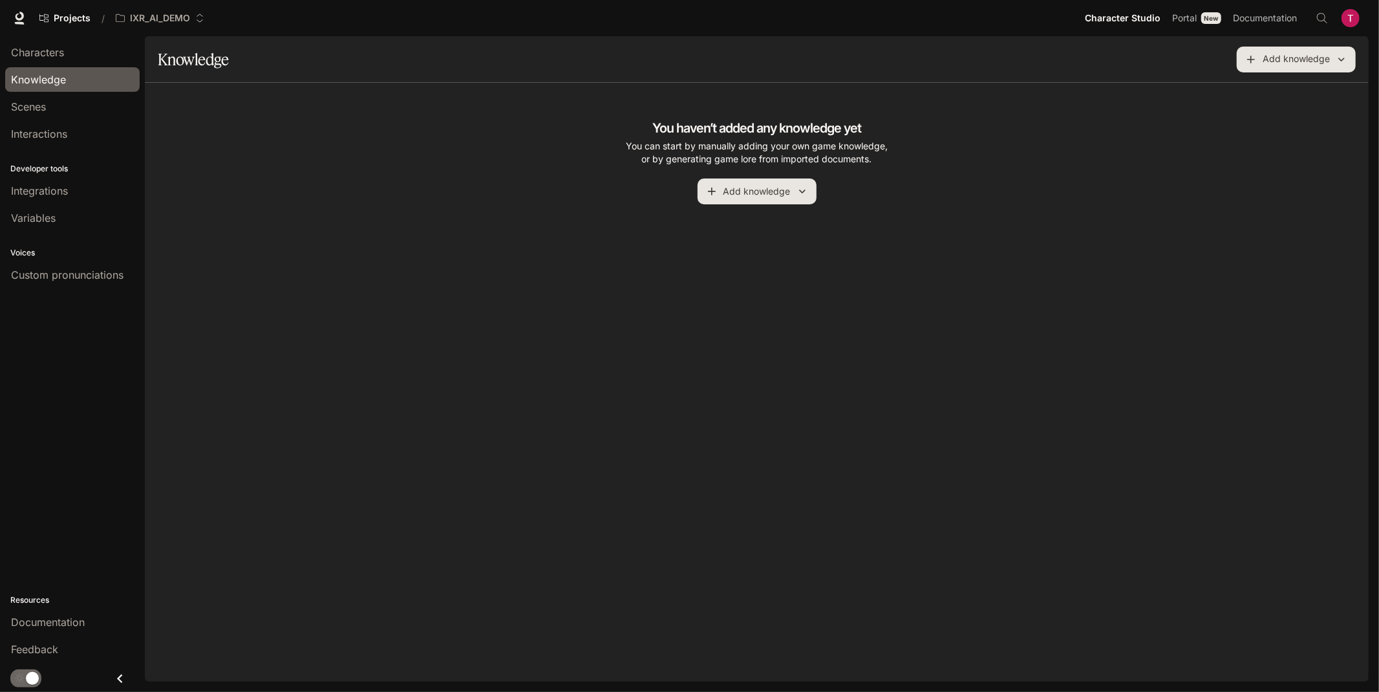
click at [655, 121] on h4 "You haven’t added any knowledge yet" at bounding box center [756, 128] width 209 height 18
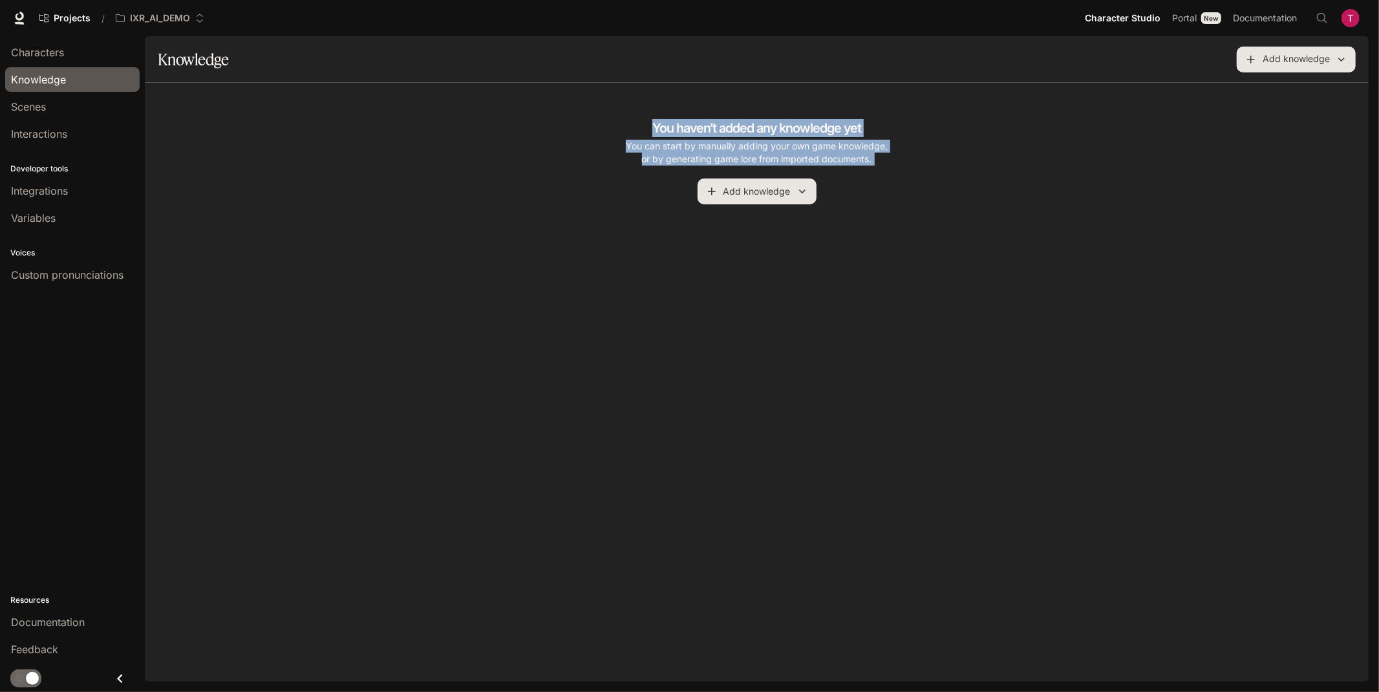
drag, startPoint x: 655, startPoint y: 121, endPoint x: 968, endPoint y: 175, distance: 317.5
click at [953, 171] on div "You haven’t added any knowledge yet You can start by manually adding your own g…" at bounding box center [756, 161] width 1193 height 85
click at [944, 170] on div "You haven’t added any knowledge yet You can start by manually adding your own g…" at bounding box center [756, 161] width 1193 height 85
drag, startPoint x: 875, startPoint y: 162, endPoint x: 546, endPoint y: 105, distance: 333.8
click at [615, 116] on div "You haven’t added any knowledge yet You can start by manually adding your own g…" at bounding box center [756, 151] width 1193 height 106
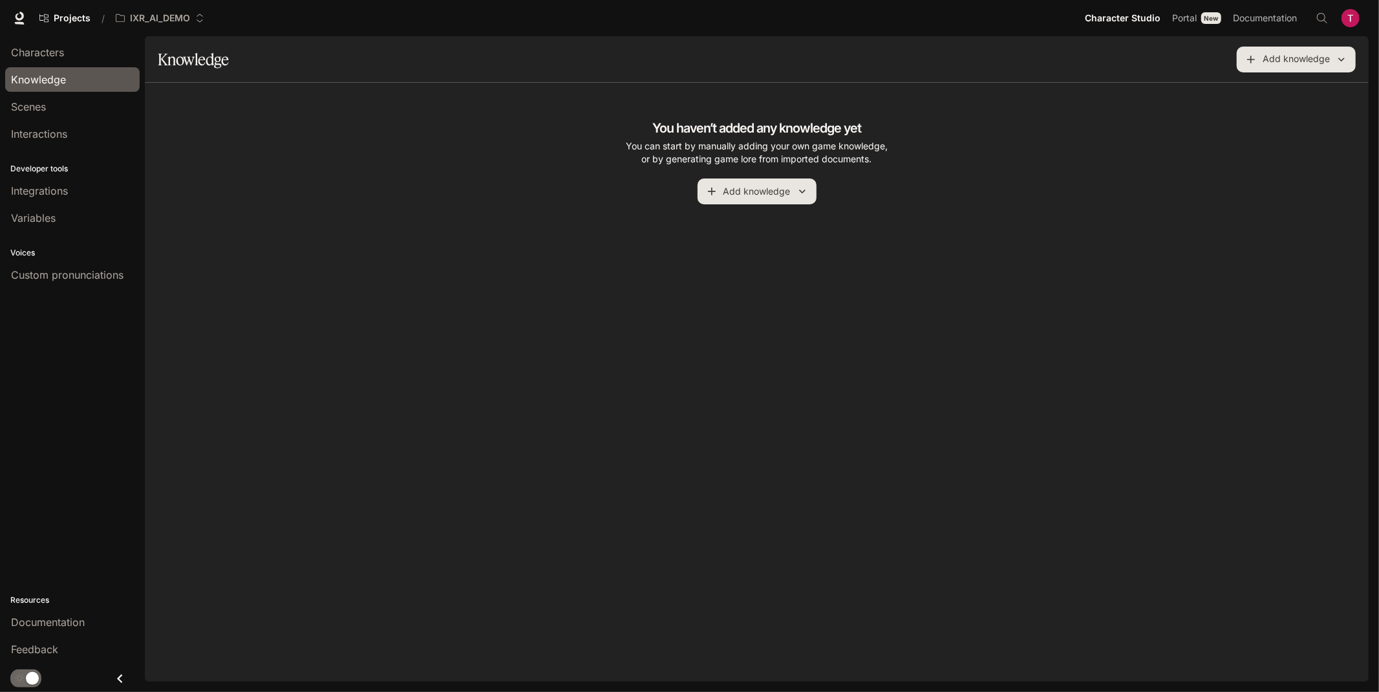
click at [638, 120] on div "You haven’t added any knowledge yet You can start by manually adding your own g…" at bounding box center [756, 161] width 269 height 85
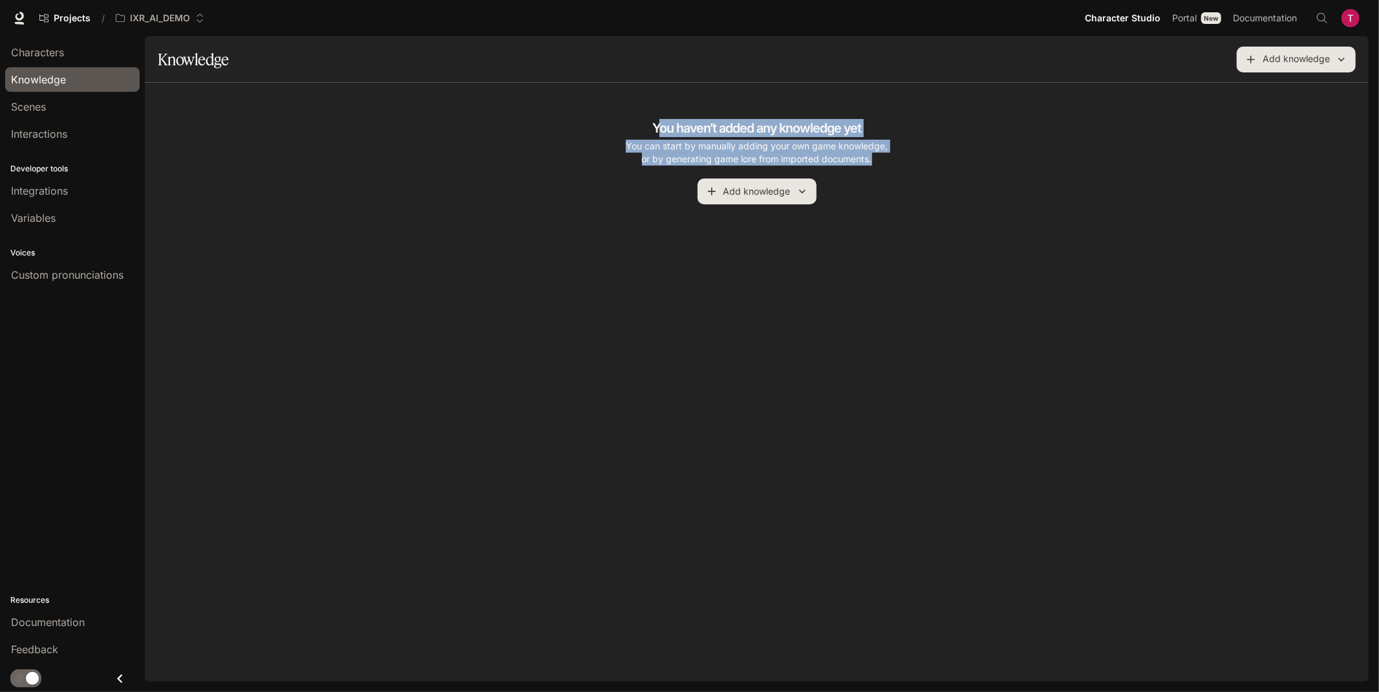
drag, startPoint x: 657, startPoint y: 120, endPoint x: 945, endPoint y: 155, distance: 289.7
click at [942, 155] on div "You haven’t added any knowledge yet You can start by manually adding your own g…" at bounding box center [756, 161] width 1193 height 85
click at [931, 160] on div "You haven’t added any knowledge yet You can start by manually adding your own g…" at bounding box center [756, 161] width 1193 height 85
drag, startPoint x: 825, startPoint y: 154, endPoint x: 558, endPoint y: 100, distance: 272.4
click at [558, 100] on div "You haven’t added any knowledge yet You can start by manually adding your own g…" at bounding box center [756, 151] width 1193 height 106
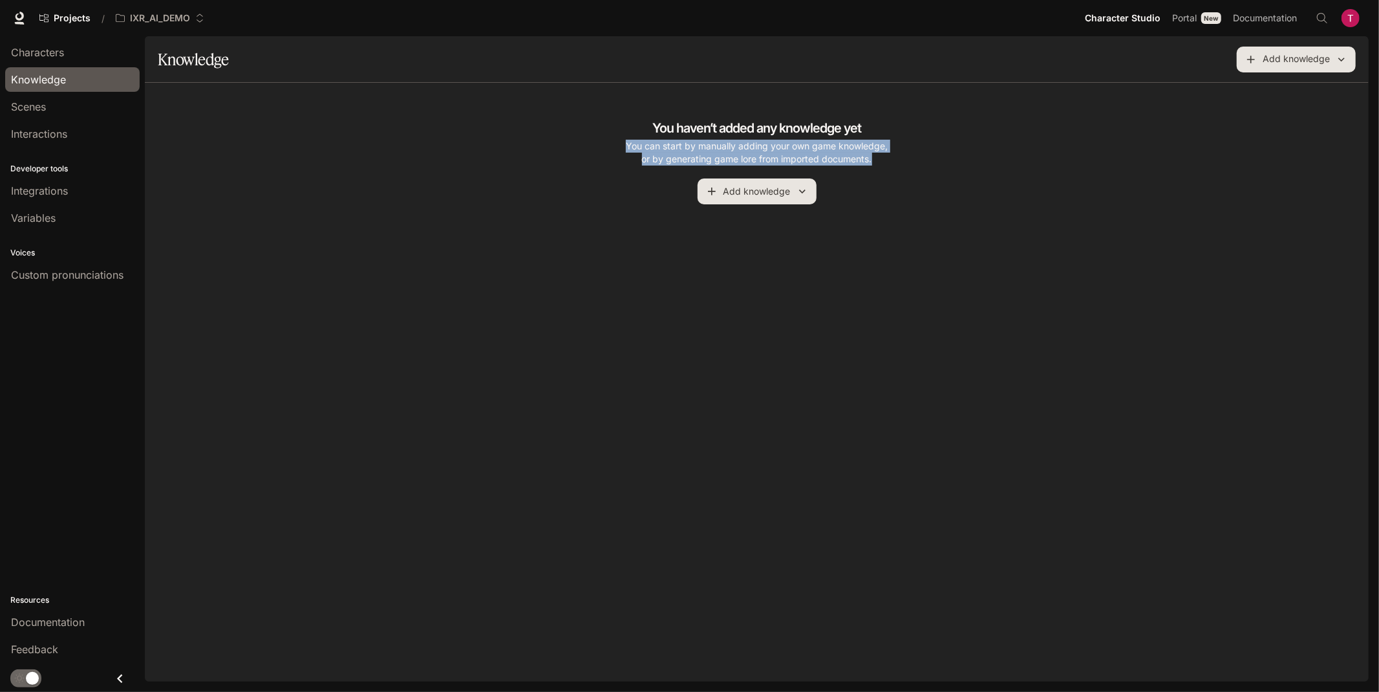
click at [620, 122] on div "You haven’t added any knowledge yet You can start by manually adding your own g…" at bounding box center [756, 161] width 1193 height 85
drag, startPoint x: 645, startPoint y: 125, endPoint x: 965, endPoint y: 156, distance: 321.4
click at [964, 156] on div "You haven’t added any knowledge yet You can start by manually adding your own g…" at bounding box center [756, 161] width 1193 height 85
click at [862, 160] on p "You can start by manually adding your own game knowledge, or by generating game…" at bounding box center [756, 153] width 269 height 26
drag, startPoint x: 878, startPoint y: 158, endPoint x: 506, endPoint y: 119, distance: 373.7
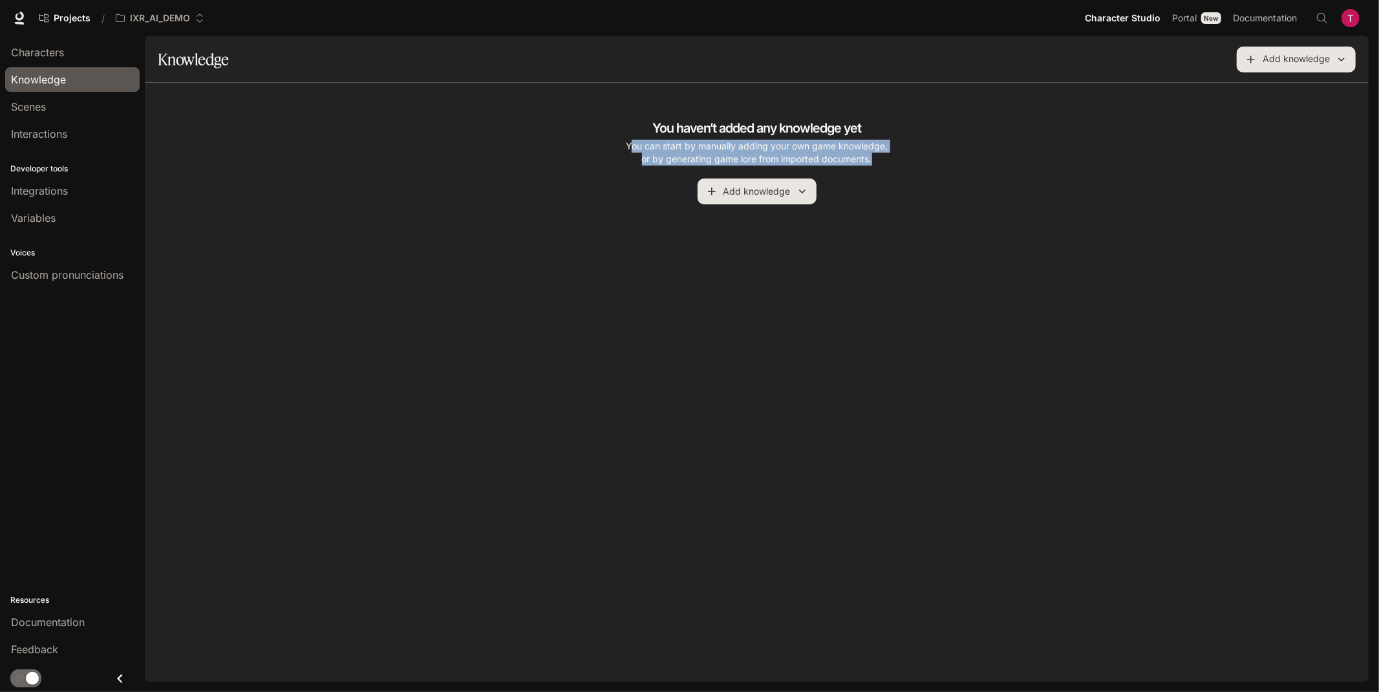
click at [546, 126] on div "You haven’t added any knowledge yet You can start by manually adding your own g…" at bounding box center [756, 161] width 1193 height 85
click at [669, 119] on h4 "You haven’t added any knowledge yet" at bounding box center [756, 128] width 209 height 18
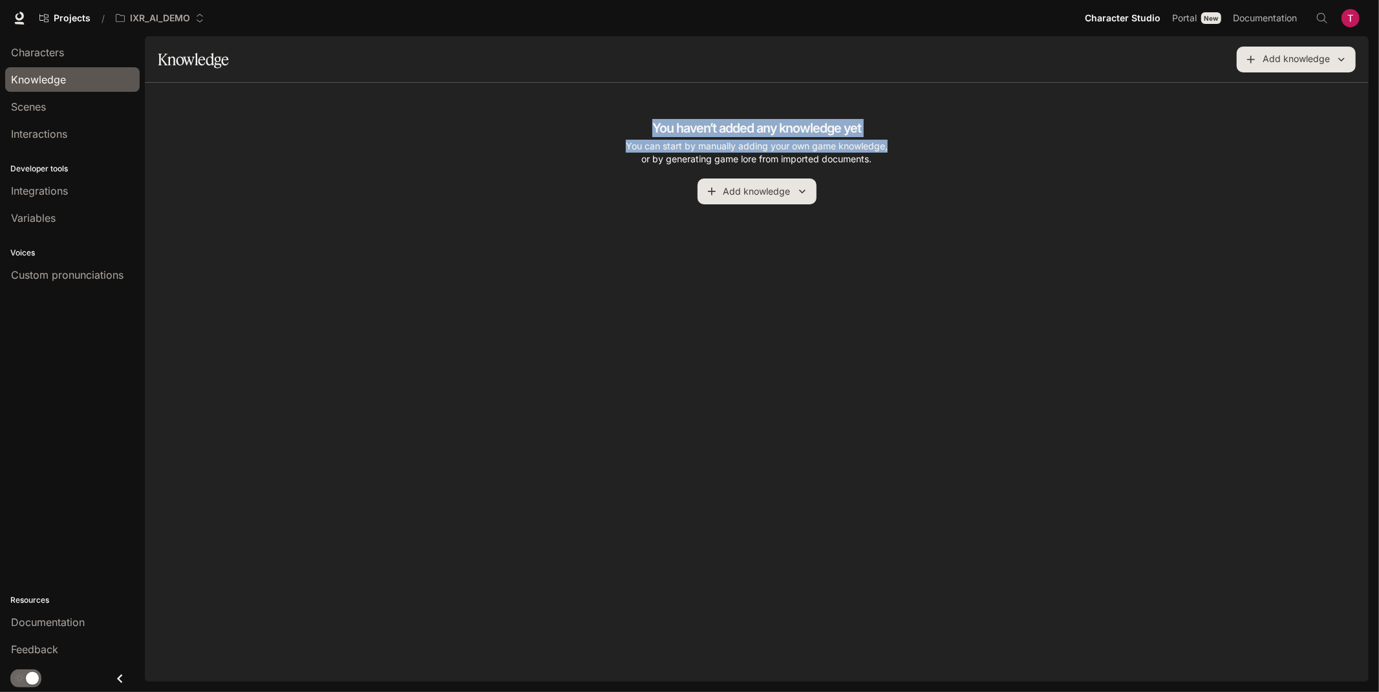
drag, startPoint x: 653, startPoint y: 124, endPoint x: 1063, endPoint y: 158, distance: 411.9
click at [1005, 149] on div "You haven’t added any knowledge yet You can start by manually adding your own g…" at bounding box center [756, 161] width 1193 height 85
click at [858, 156] on p "You can start by manually adding your own game knowledge, or by generating game…" at bounding box center [756, 153] width 269 height 26
drag, startPoint x: 882, startPoint y: 166, endPoint x: 590, endPoint y: 104, distance: 298.7
click at [595, 105] on div "You haven’t added any knowledge yet You can start by manually adding your own g…" at bounding box center [756, 151] width 1193 height 106
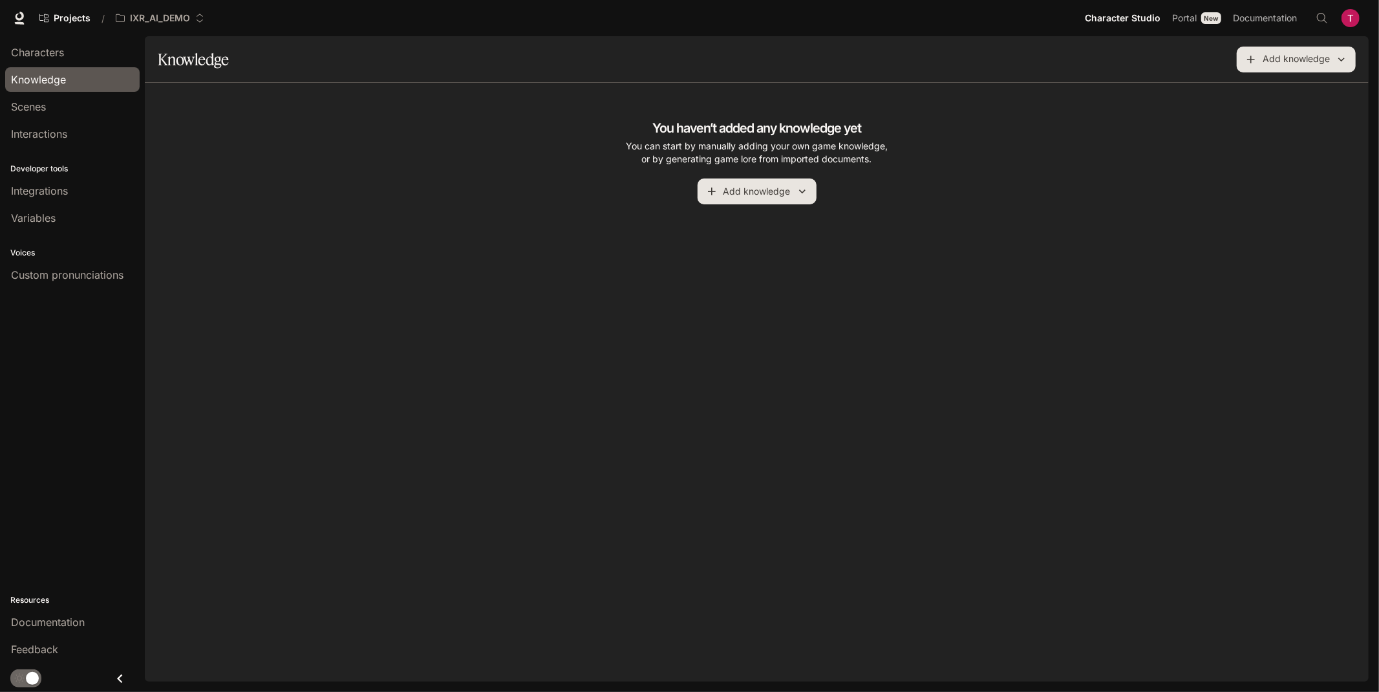
click at [692, 123] on h4 "You haven’t added any knowledge yet" at bounding box center [756, 128] width 209 height 18
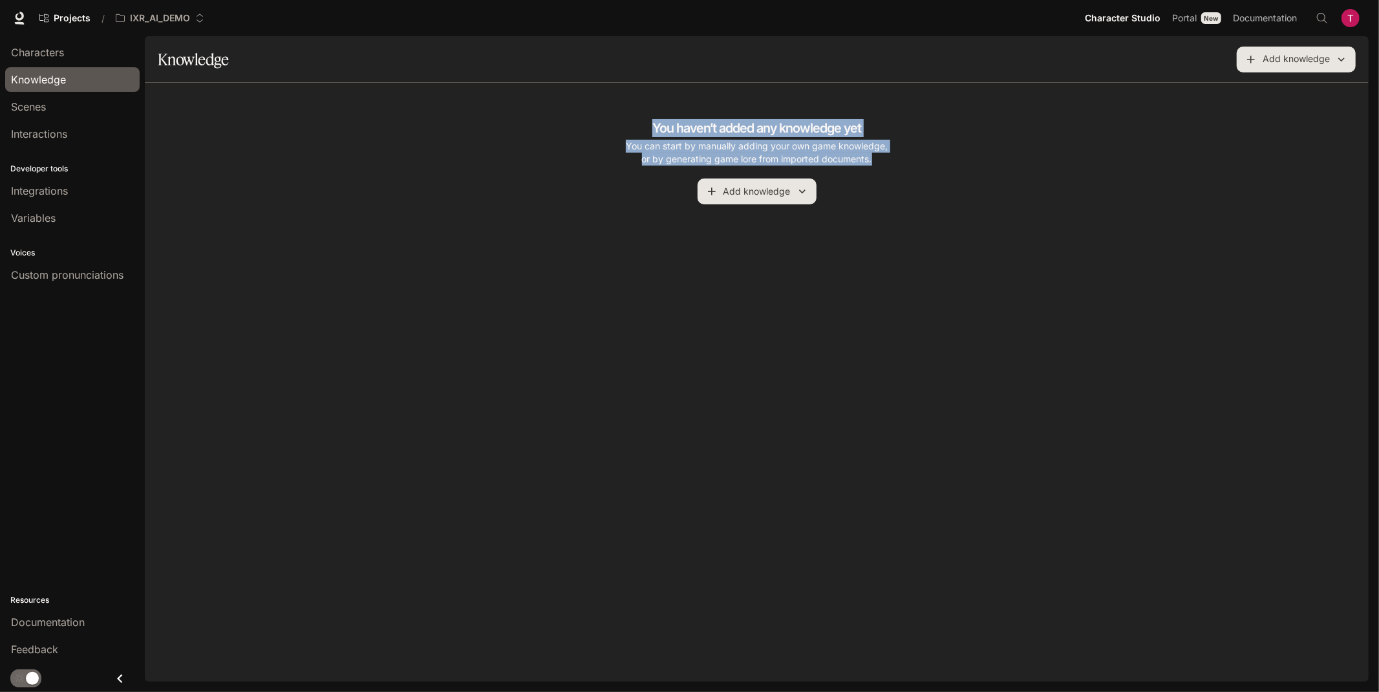
drag, startPoint x: 647, startPoint y: 123, endPoint x: 941, endPoint y: 171, distance: 298.1
click at [941, 171] on div "You haven’t added any knowledge yet You can start by manually adding your own g…" at bounding box center [756, 161] width 1193 height 85
click at [1240, 17] on img "button" at bounding box center [1350, 18] width 18 height 18
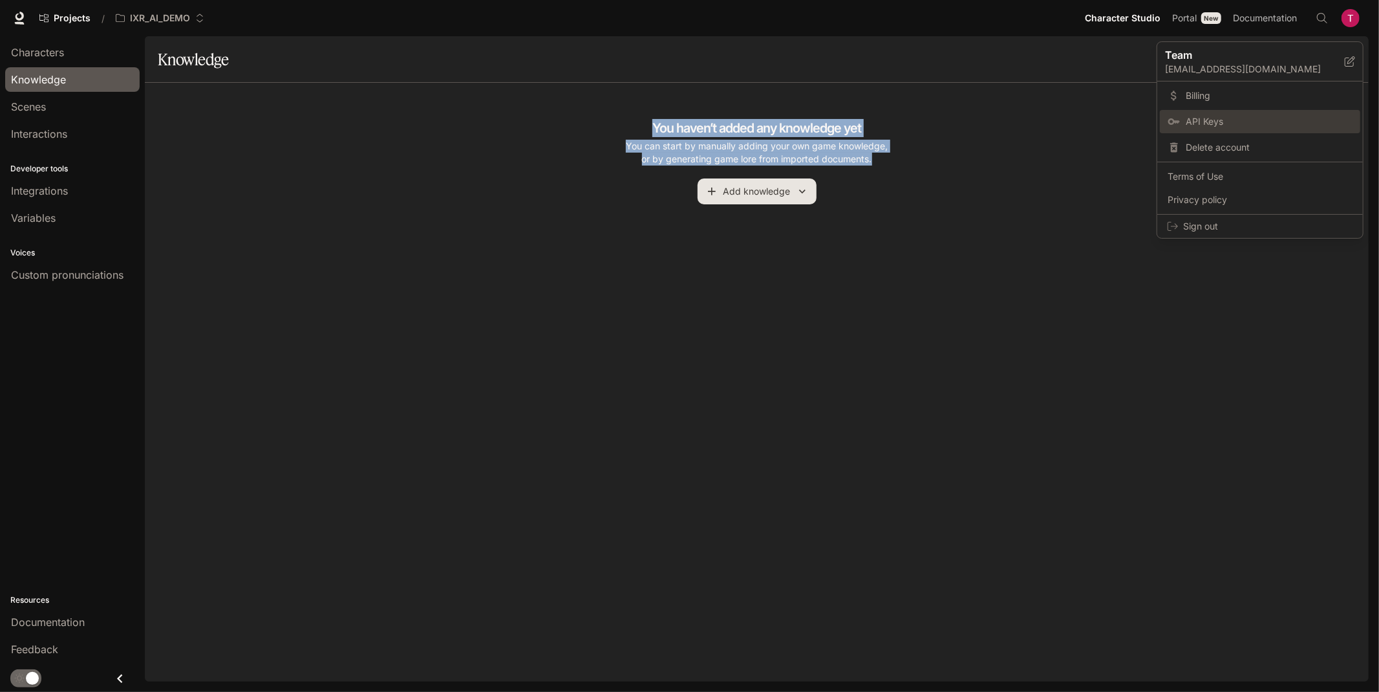
click at [1230, 116] on span "API Keys" at bounding box center [1268, 121] width 167 height 13
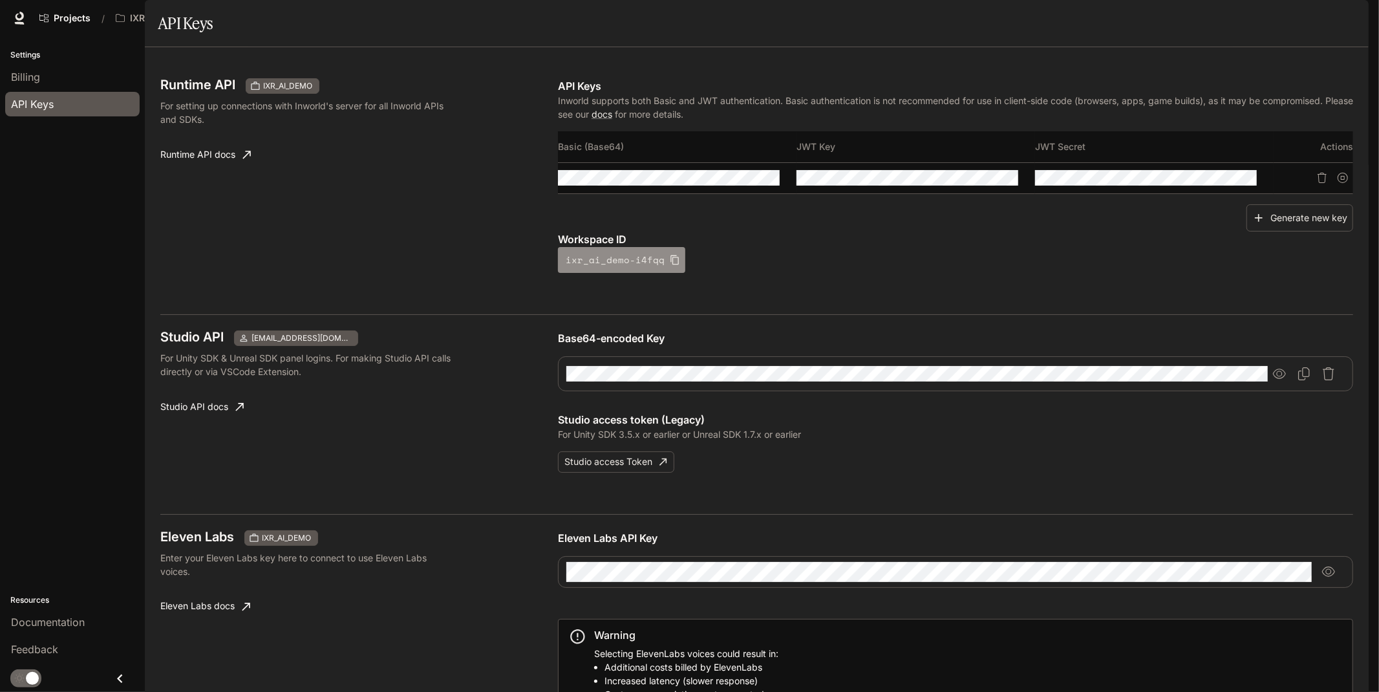
click at [670, 265] on icon "button" at bounding box center [674, 260] width 8 height 10
click at [765, 183] on icon "Copy Basic (Base64)" at bounding box center [770, 178] width 10 height 10
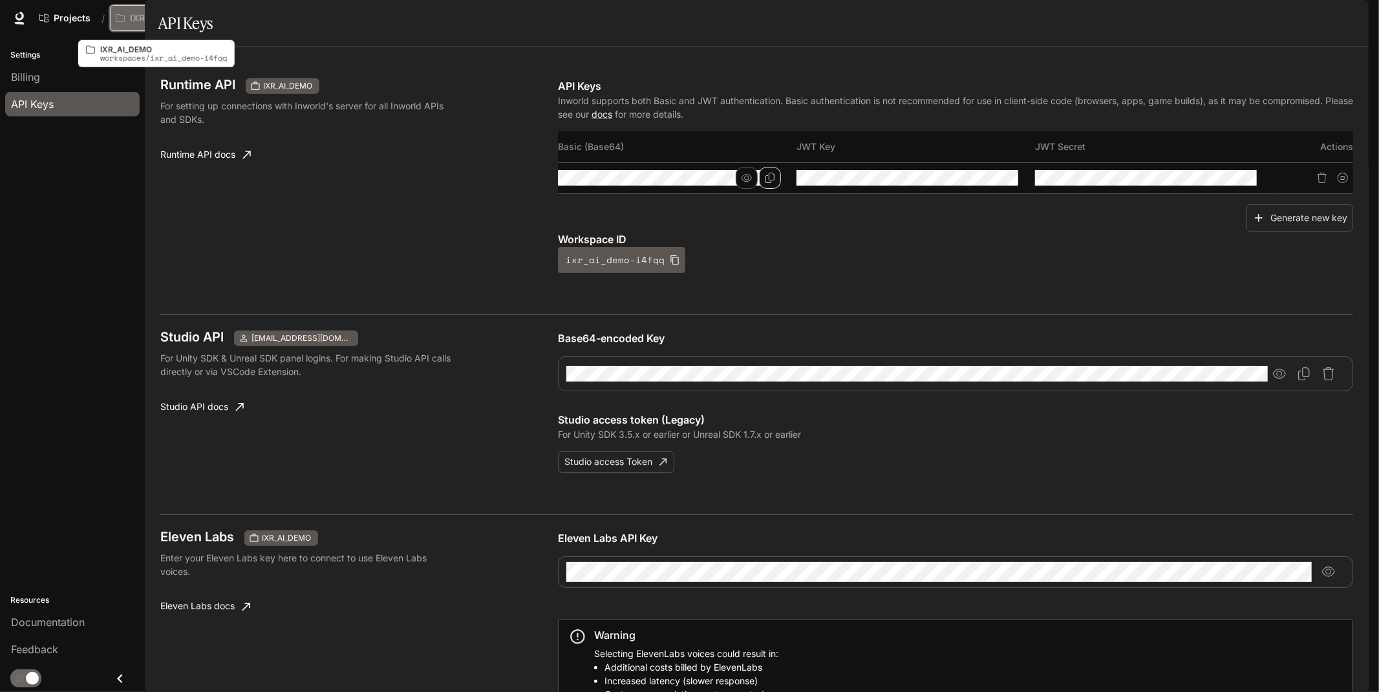
click at [144, 17] on p "IXR_AI_DEMO" at bounding box center [160, 18] width 60 height 11
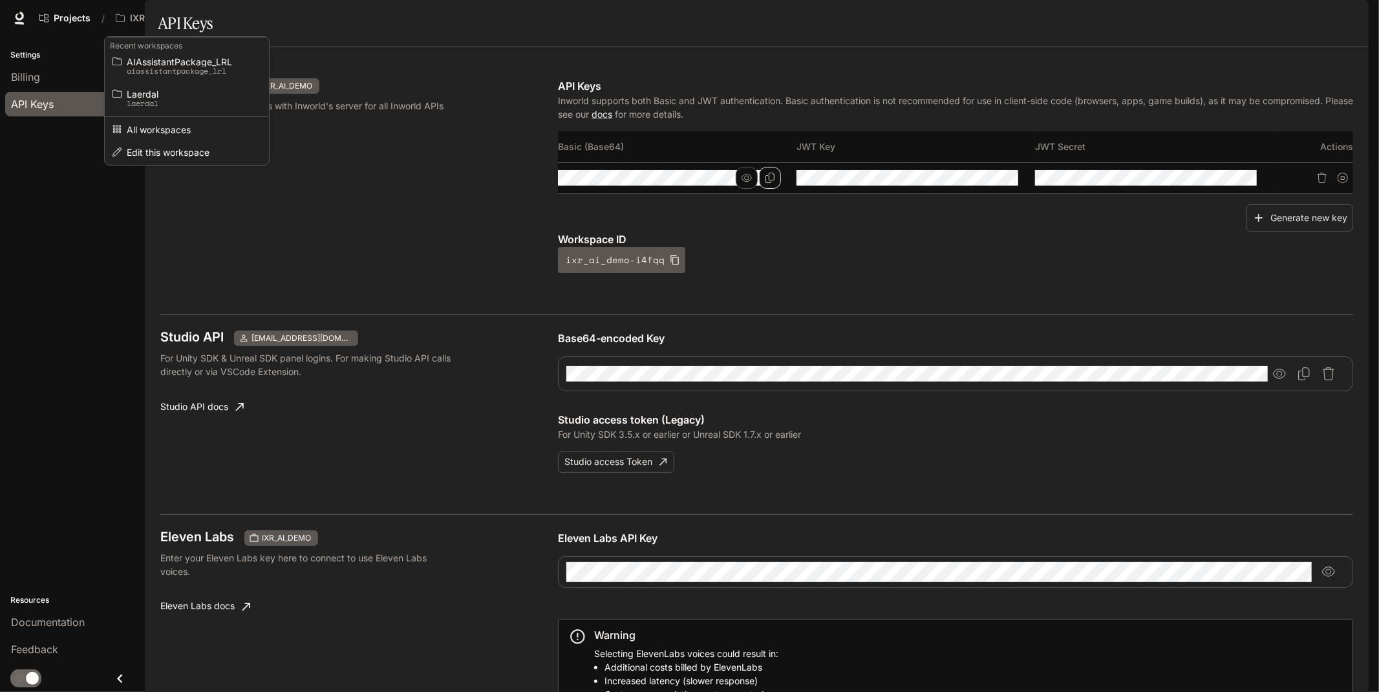
click at [145, 16] on div "Open workspace menu" at bounding box center [689, 346] width 1379 height 692
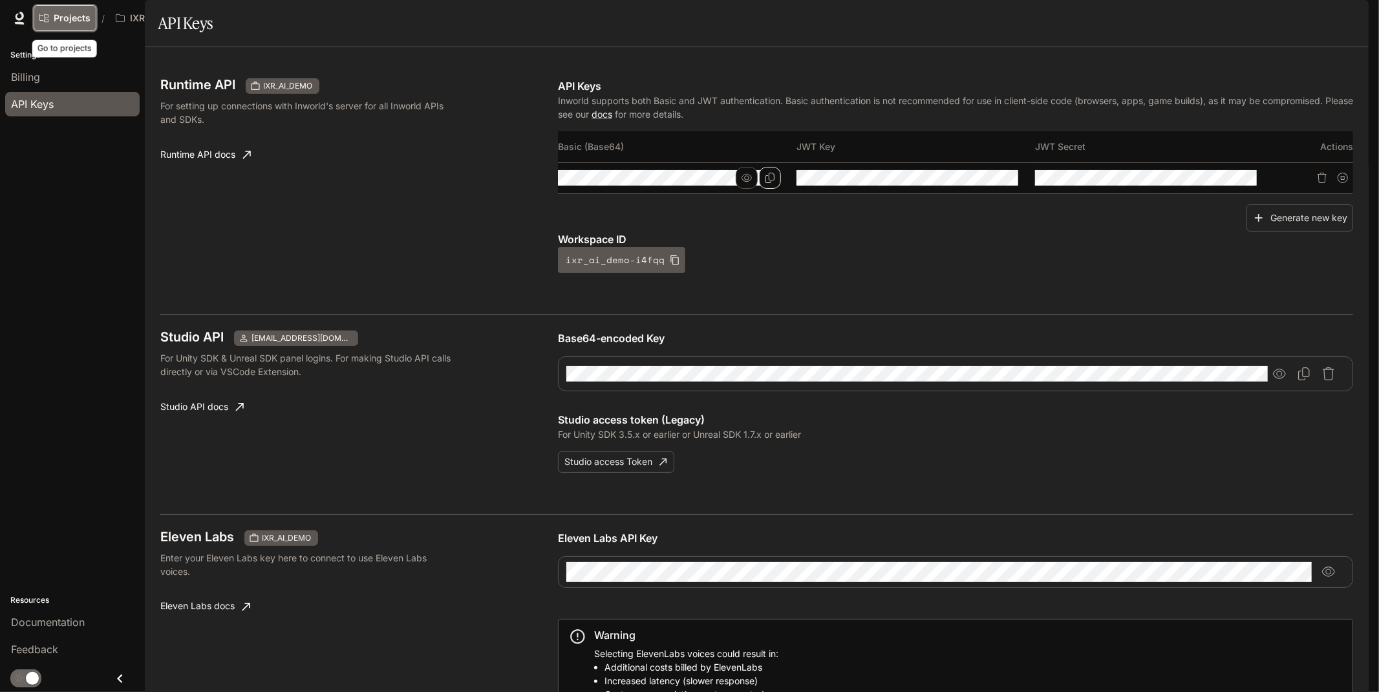
click at [52, 21] on link "Projects" at bounding box center [65, 18] width 63 height 26
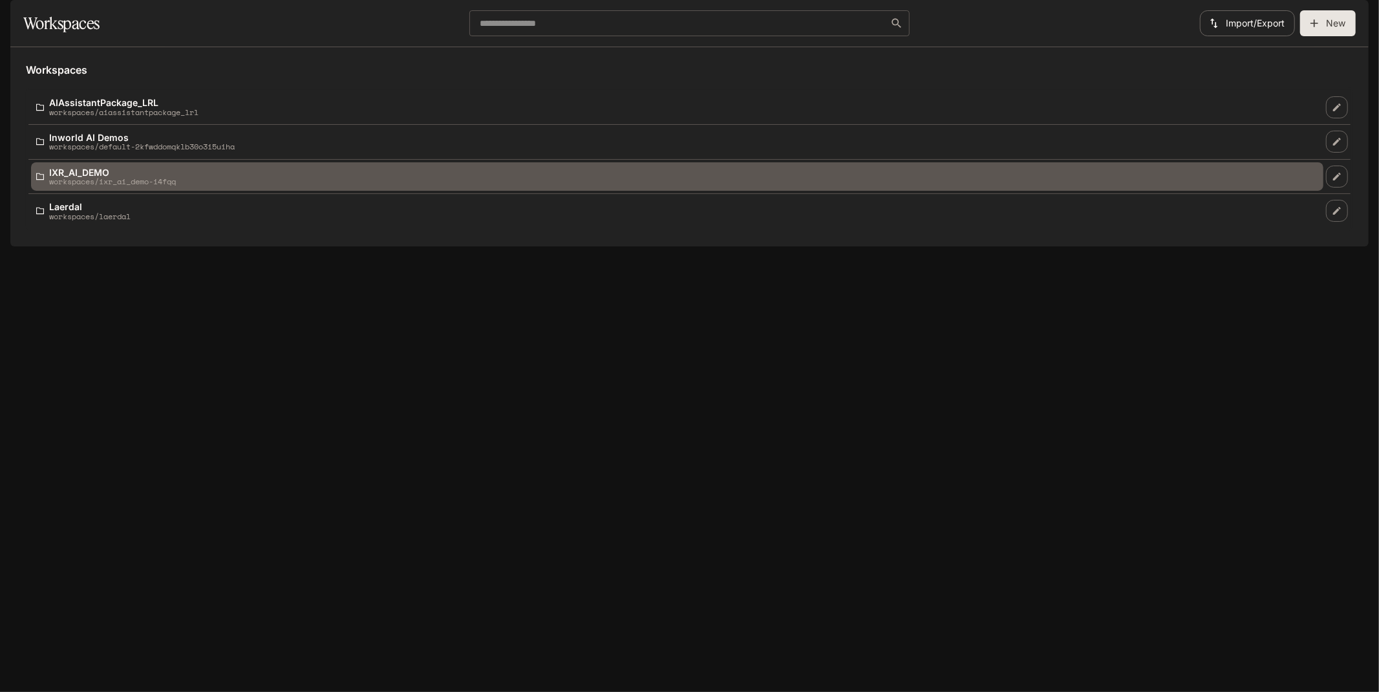
click at [92, 177] on p "IXR_AI_DEMO" at bounding box center [112, 172] width 127 height 10
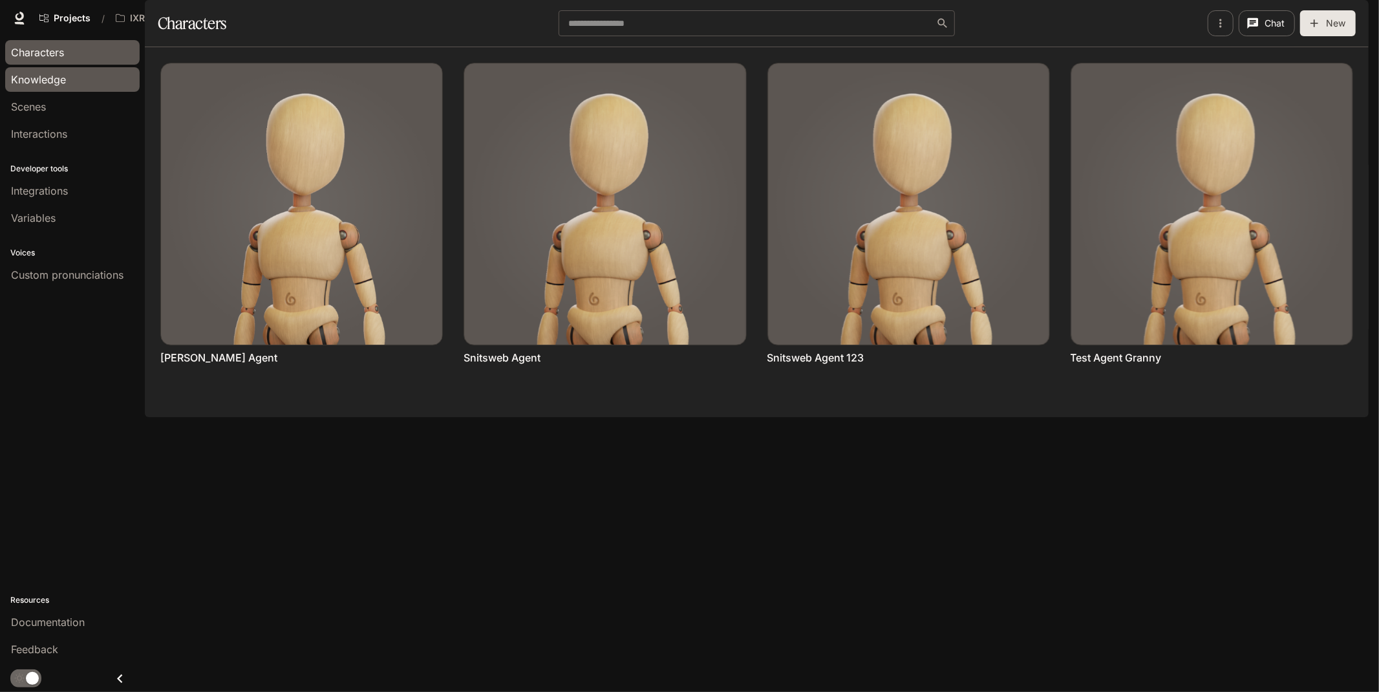
click at [49, 81] on span "Knowledge" at bounding box center [38, 80] width 55 height 16
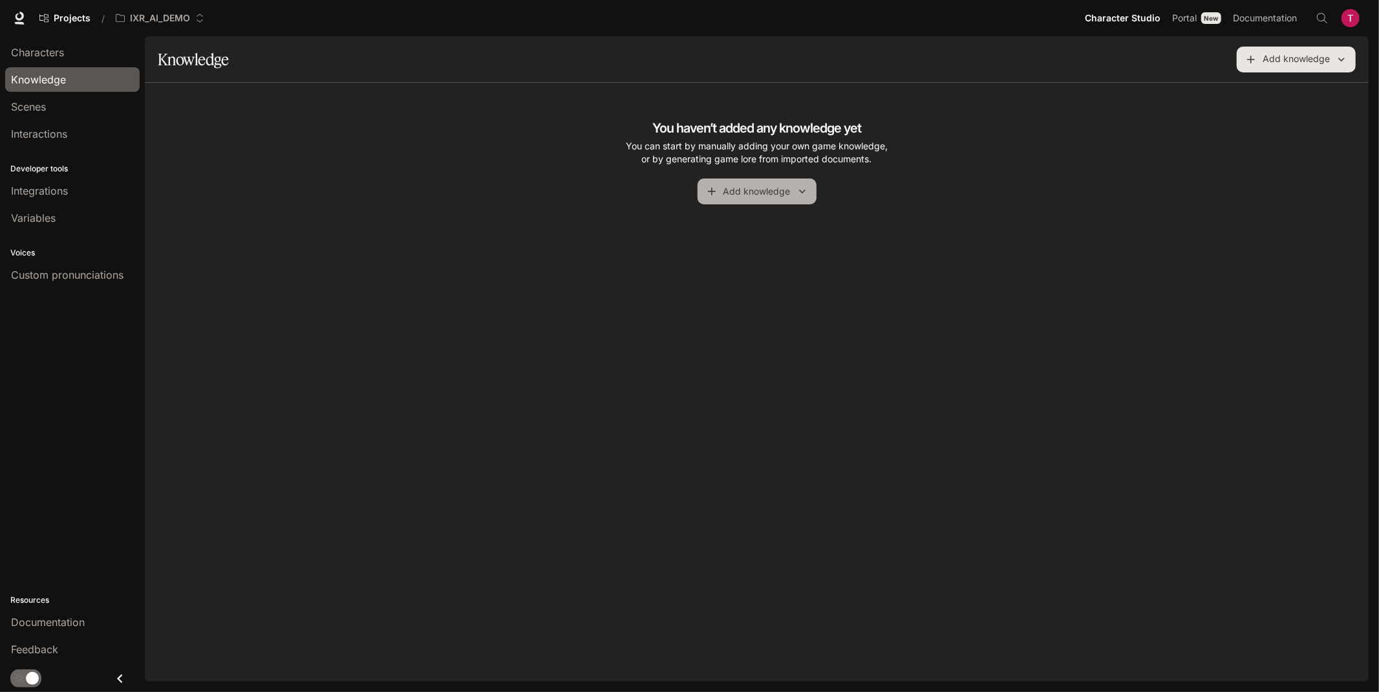
click at [789, 181] on button "Add knowledge" at bounding box center [756, 191] width 119 height 26
click at [758, 178] on button "Add knowledge" at bounding box center [756, 191] width 119 height 26
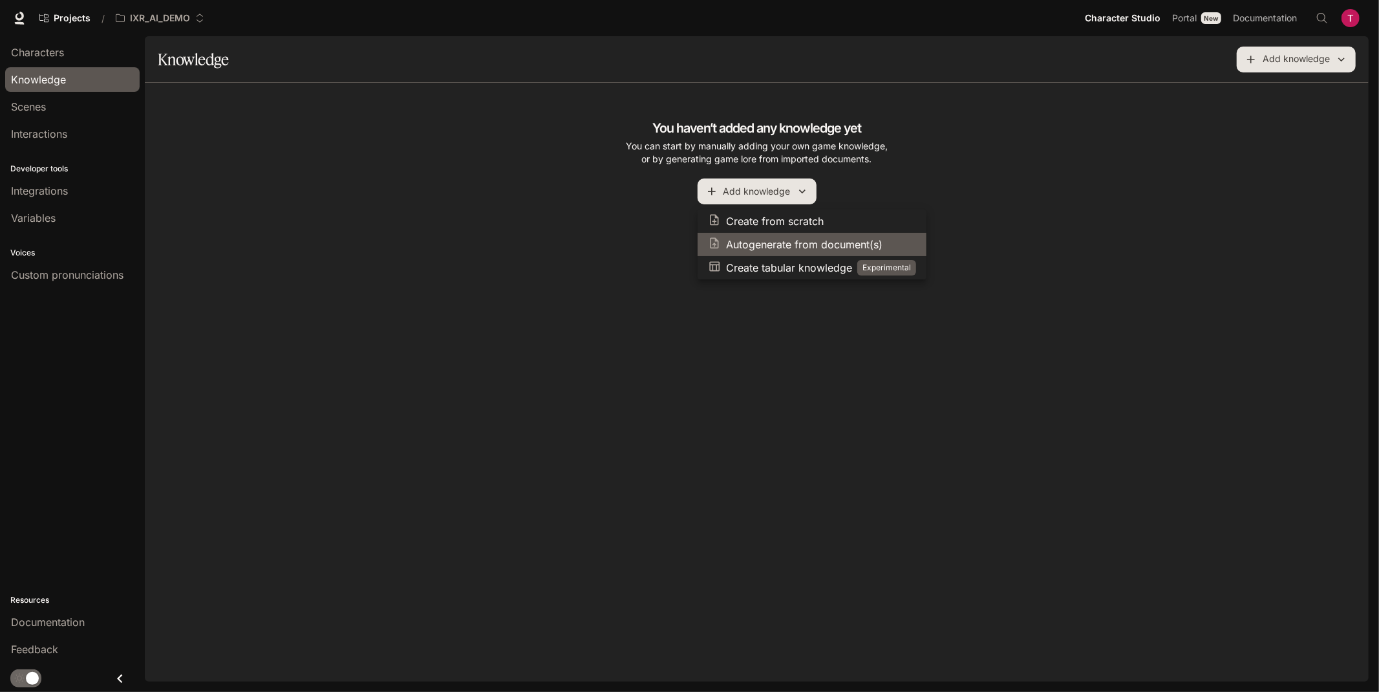
click at [751, 242] on p "Autogenerate from document(s)" at bounding box center [804, 245] width 156 height 16
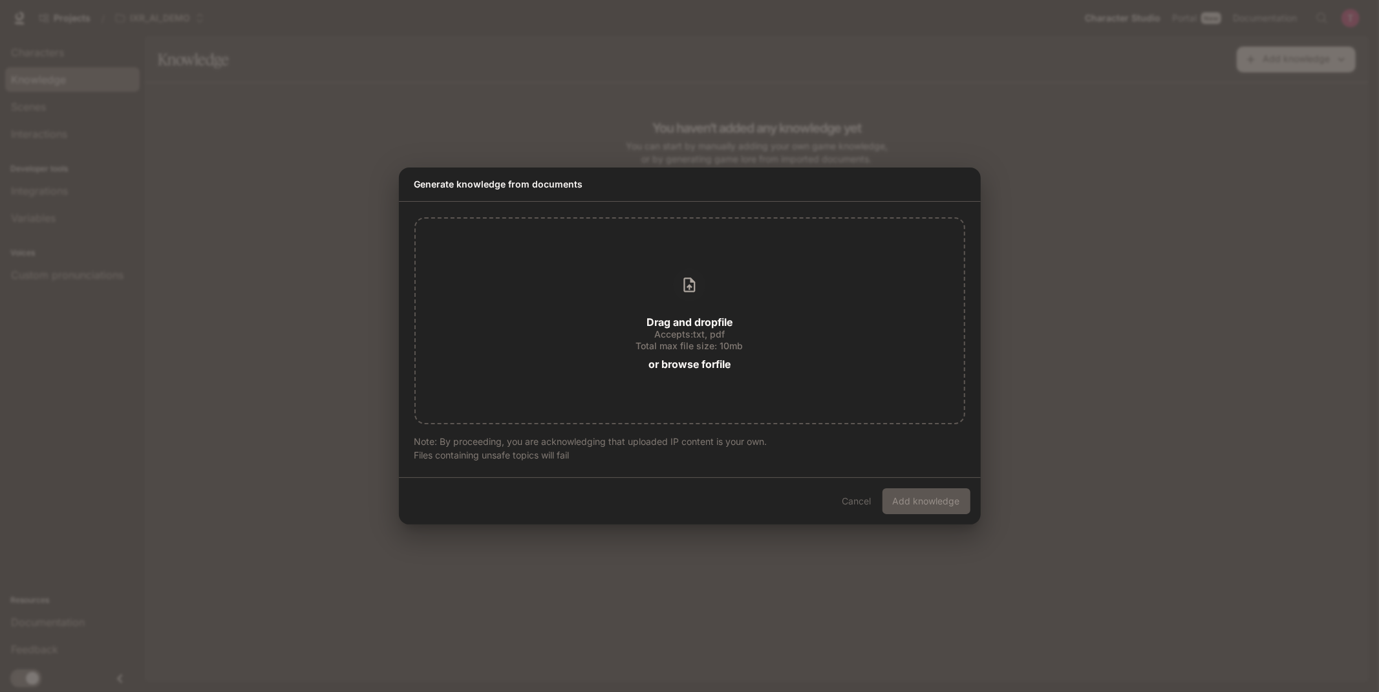
drag, startPoint x: 766, startPoint y: 314, endPoint x: 903, endPoint y: 129, distance: 230.1
click at [902, 125] on div "Generate knowledge from documents Drag and drop file Accepts: txt, pdf Total ma…" at bounding box center [689, 346] width 1379 height 692
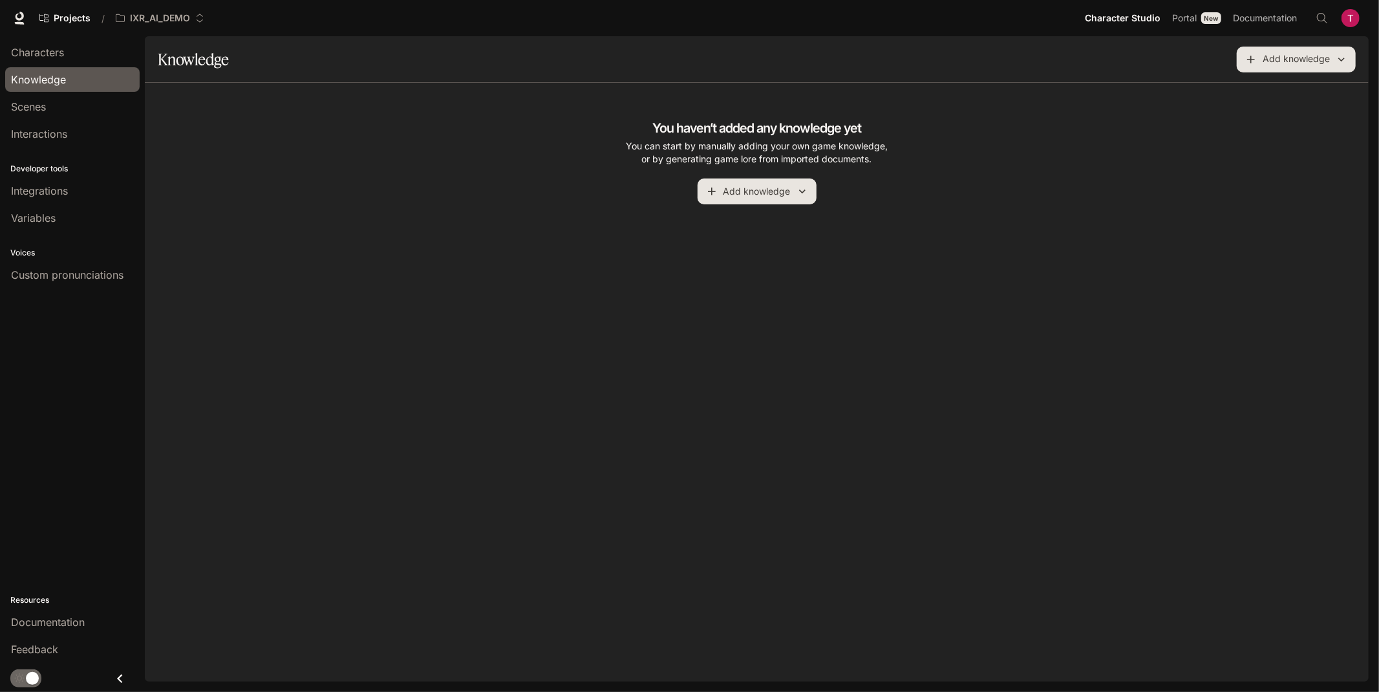
click at [752, 197] on button "Add knowledge" at bounding box center [756, 191] width 119 height 26
click at [793, 244] on p "Autogenerate from document(s)" at bounding box center [804, 245] width 156 height 16
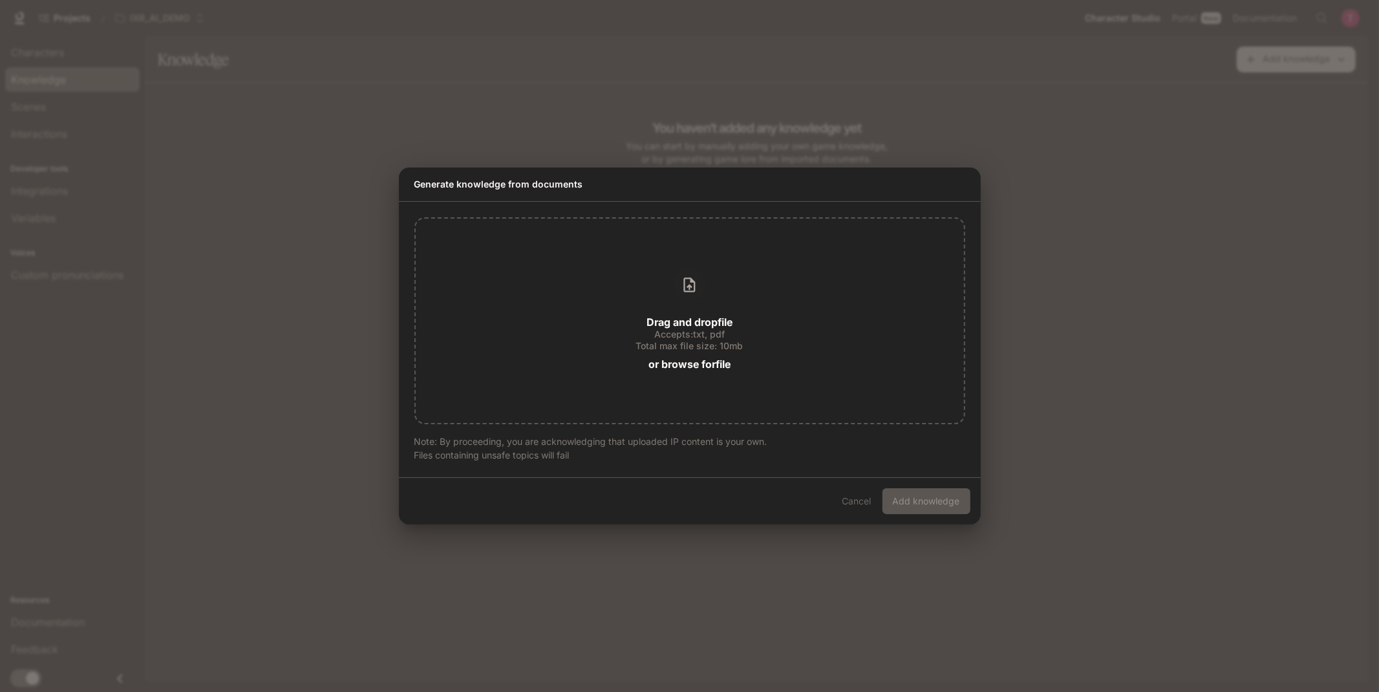
click at [1114, 214] on div "Generate knowledge from documents Drag and drop file Accepts: txt, pdf Total ma…" at bounding box center [689, 346] width 1379 height 692
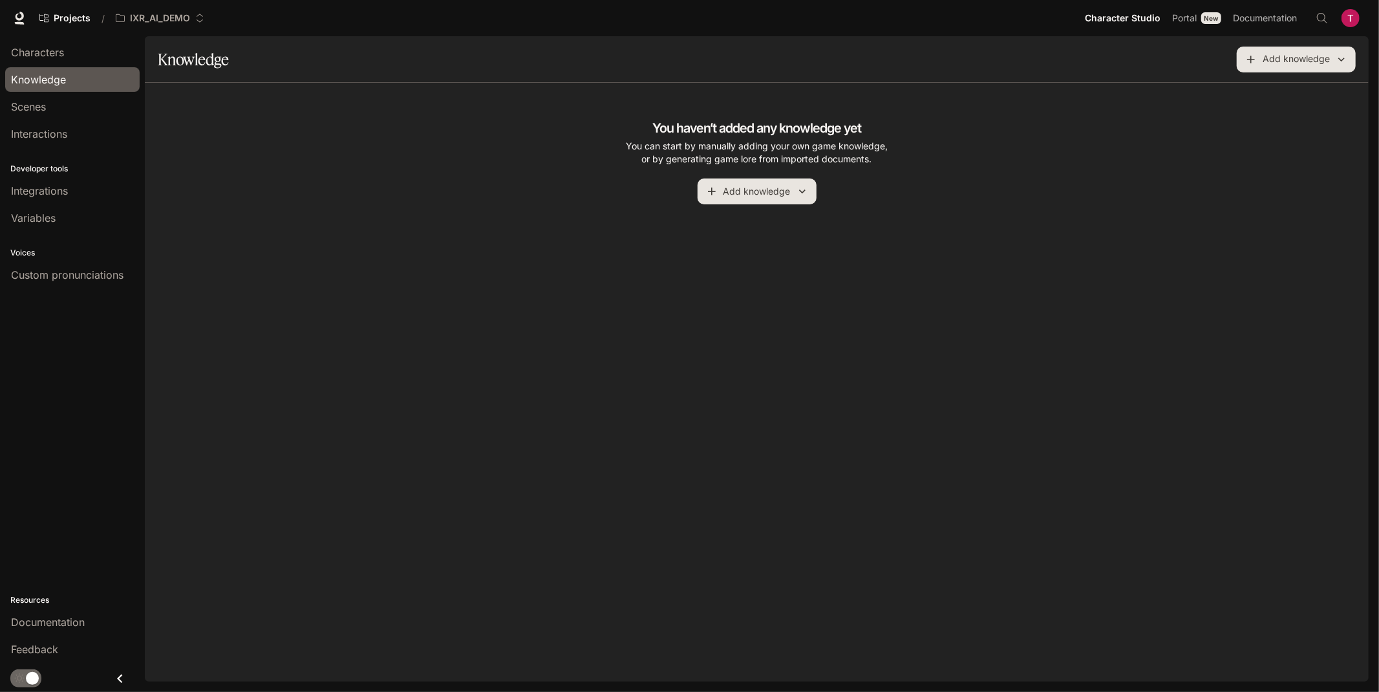
click at [1240, 24] on img "button" at bounding box center [1350, 18] width 18 height 18
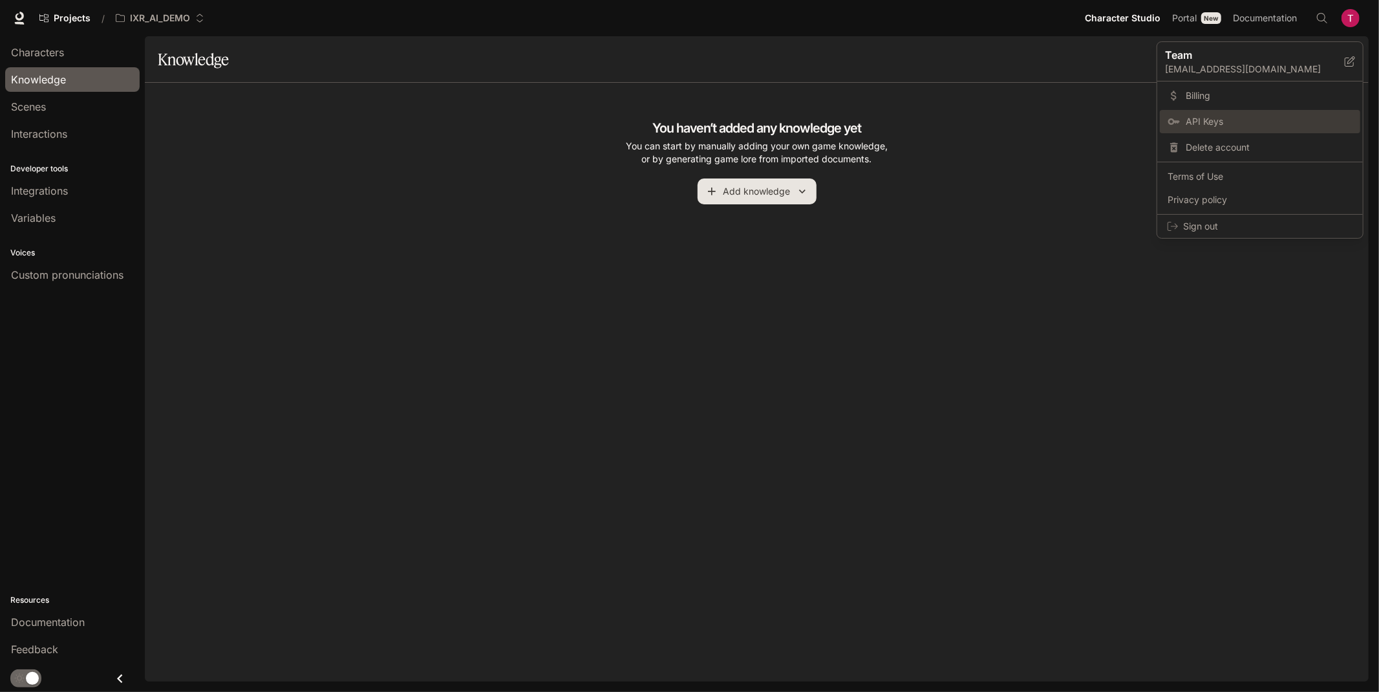
click at [1240, 124] on span "API Keys" at bounding box center [1268, 121] width 167 height 13
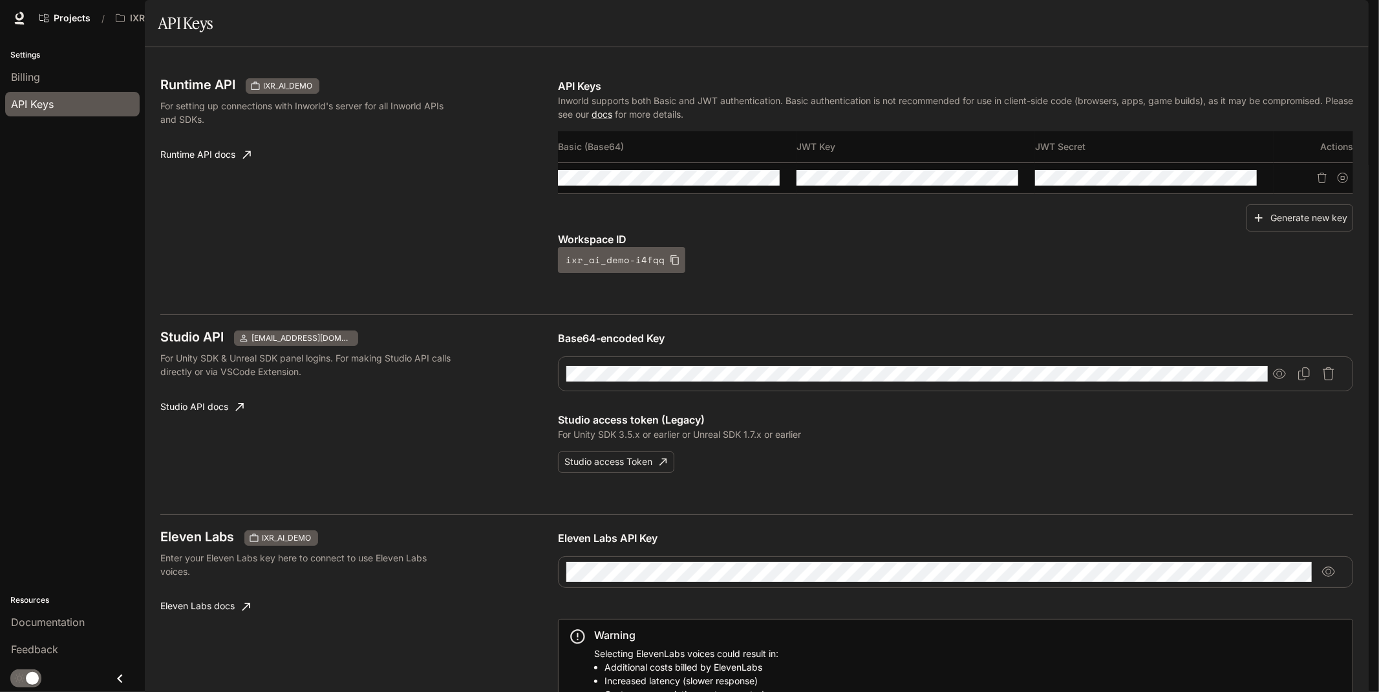
click at [934, 11] on div "Projects / IXR_AI_DEMO" at bounding box center [557, 18] width 1046 height 26
click at [1240, 385] on button "button" at bounding box center [1278, 373] width 23 height 23
click at [746, 183] on icon "button" at bounding box center [746, 178] width 10 height 10
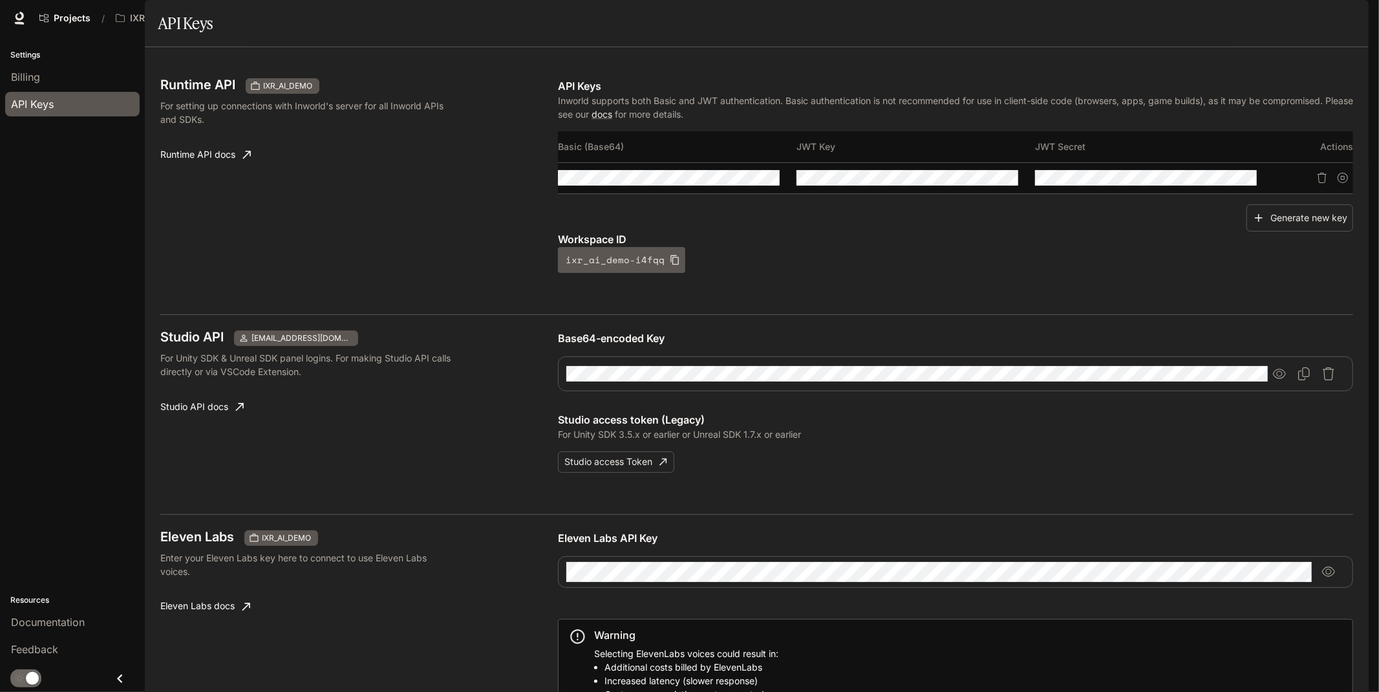
click at [869, 273] on div "Workspace ID ixr_ai_demo-i4fqq" at bounding box center [955, 251] width 795 height 41
click at [1240, 380] on icon "button" at bounding box center [1279, 373] width 13 height 13
click at [741, 182] on icon "button" at bounding box center [746, 178] width 10 height 8
click at [741, 183] on icon "button" at bounding box center [746, 178] width 10 height 10
